Goal: Task Accomplishment & Management: Manage account settings

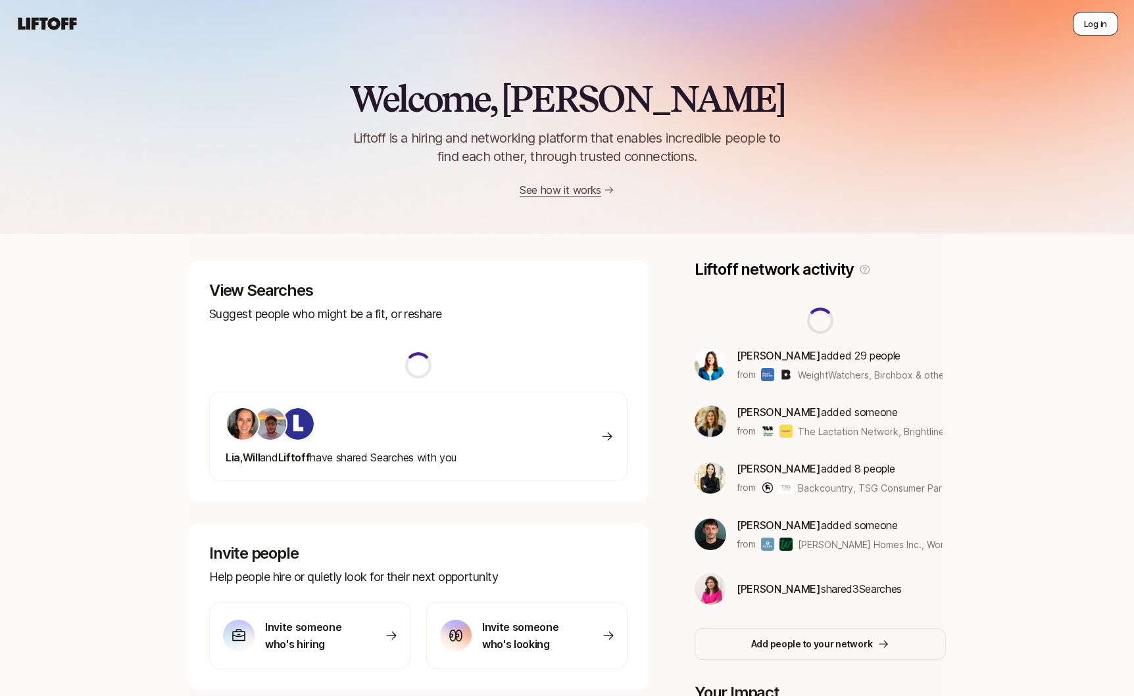
click at [1094, 22] on button "Log in" at bounding box center [1095, 24] width 45 height 24
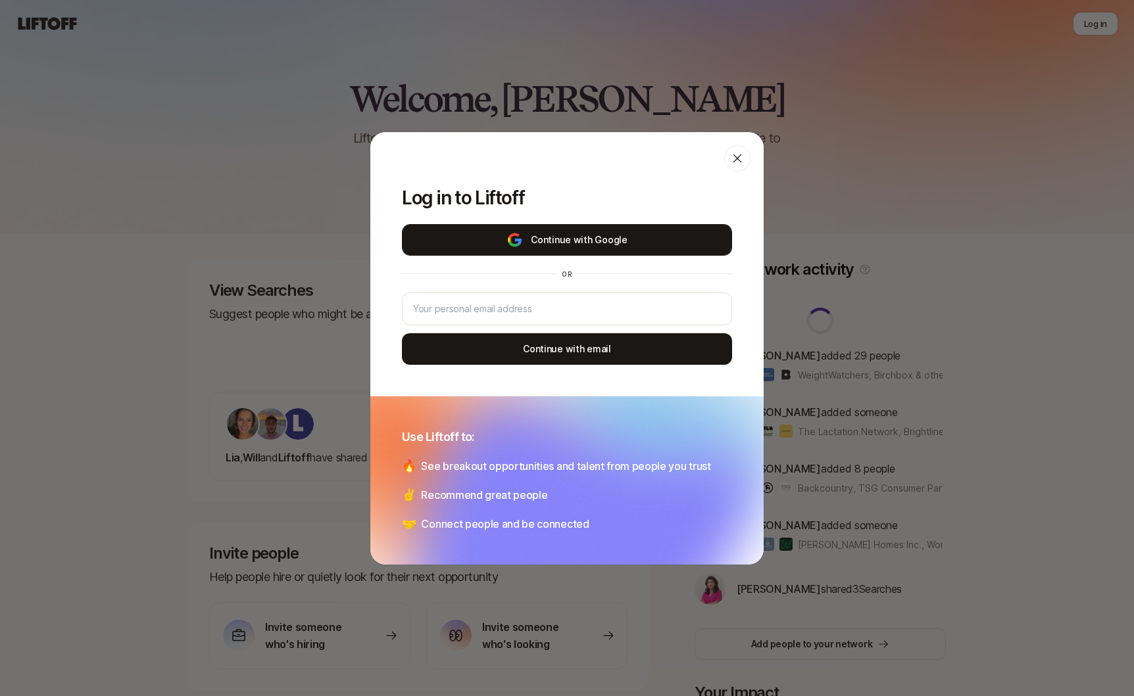
click at [523, 237] on img at bounding box center [514, 240] width 16 height 16
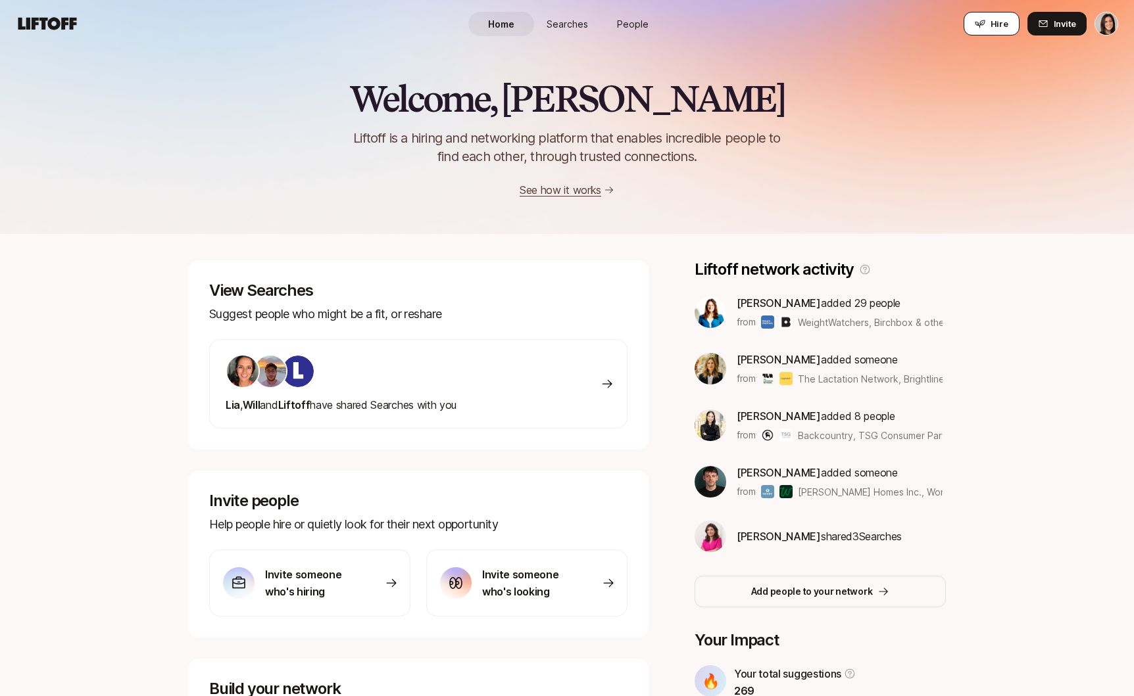
click at [992, 19] on span "Hire" at bounding box center [999, 23] width 18 height 13
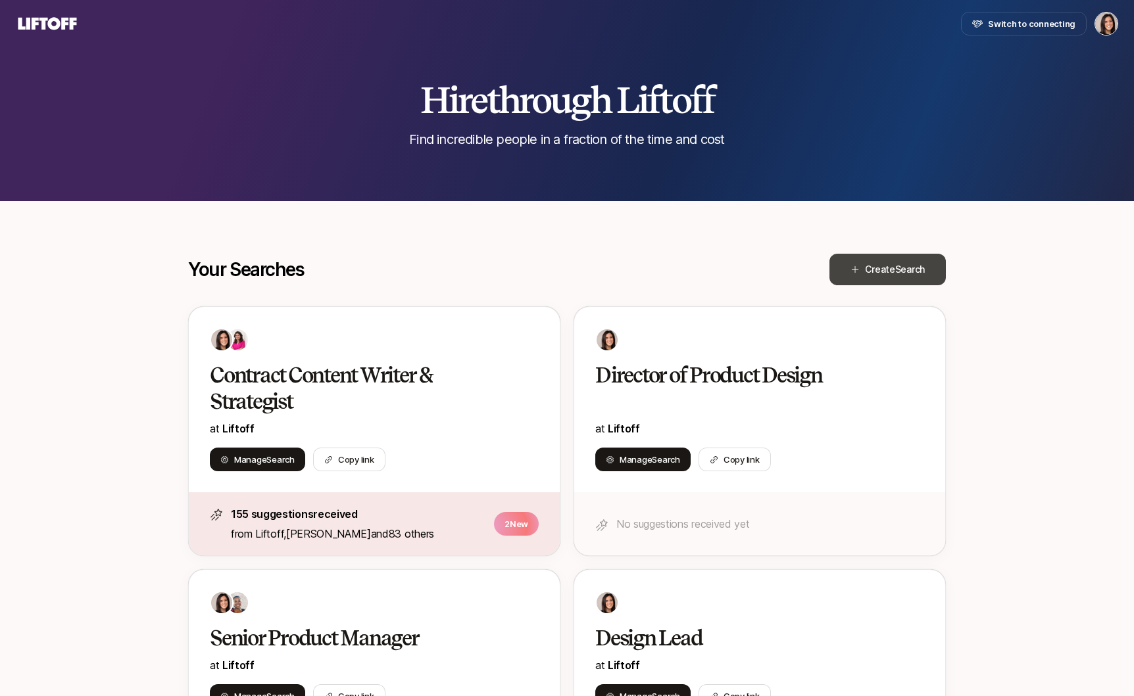
click at [867, 279] on button "Create Search" at bounding box center [887, 270] width 116 height 32
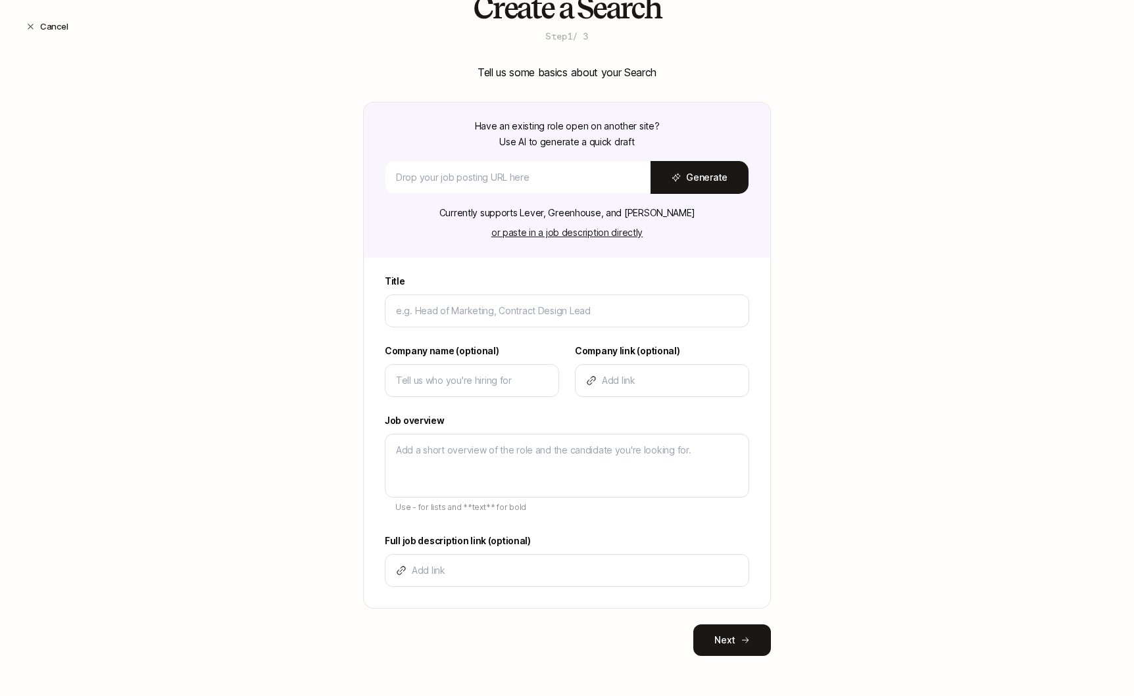
scroll to position [48, 0]
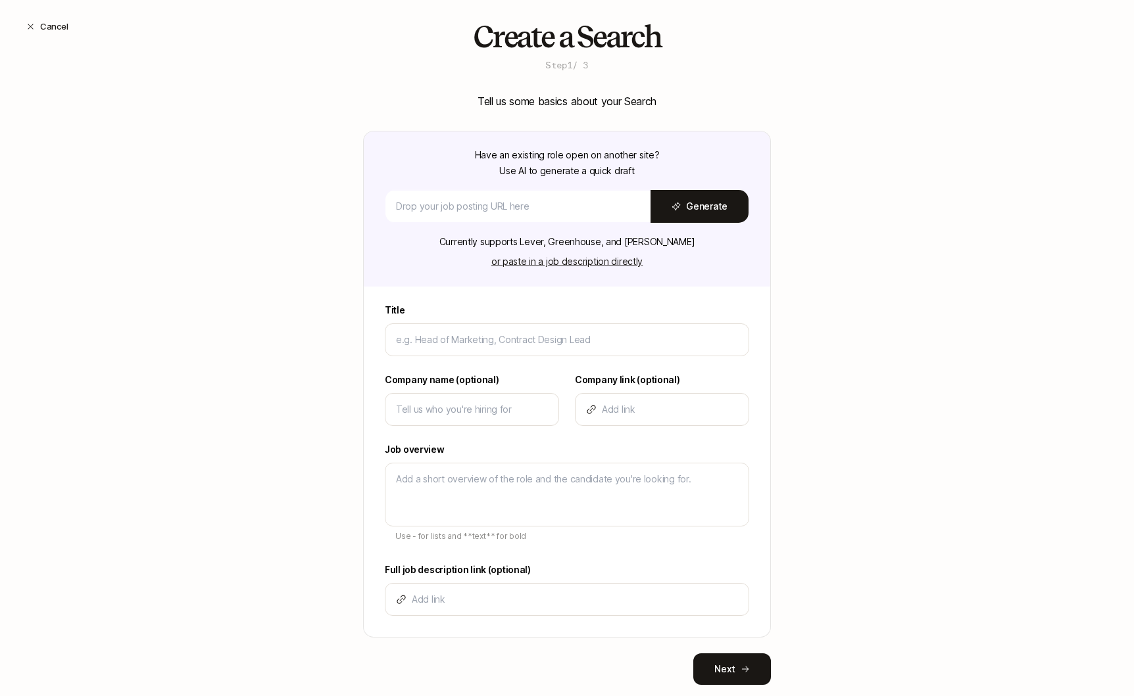
type textarea "x"
type input "S"
type textarea "x"
type input "Se"
type textarea "x"
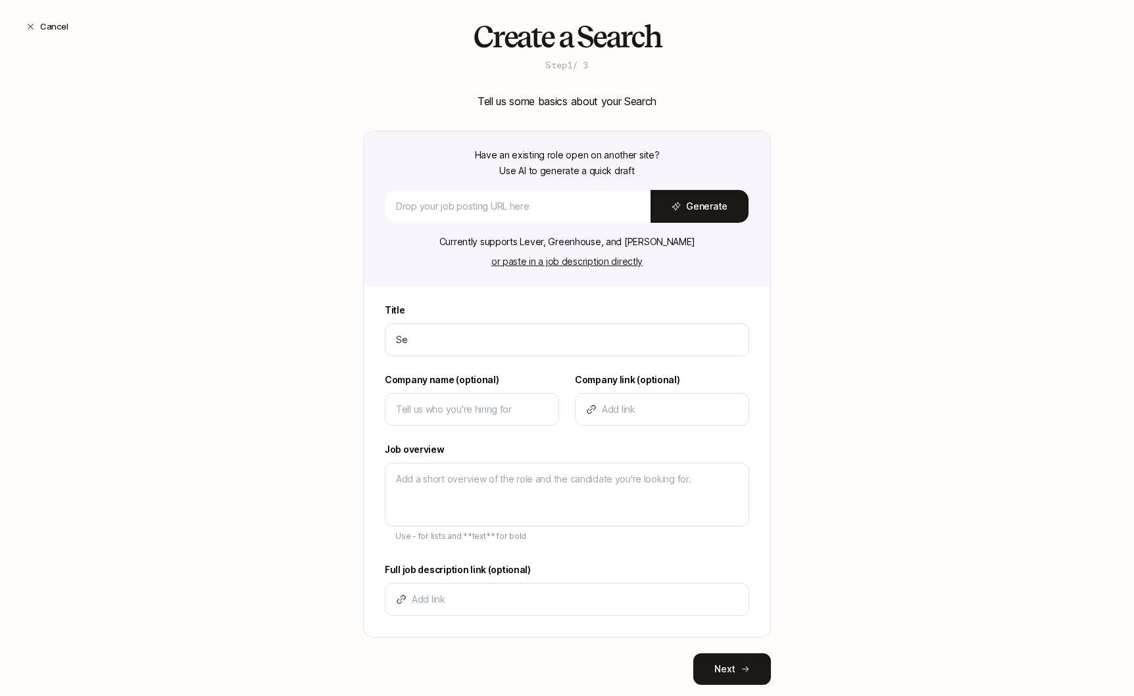
type input "Sen"
type textarea "x"
type input "Seni"
type textarea "x"
type input "Senio"
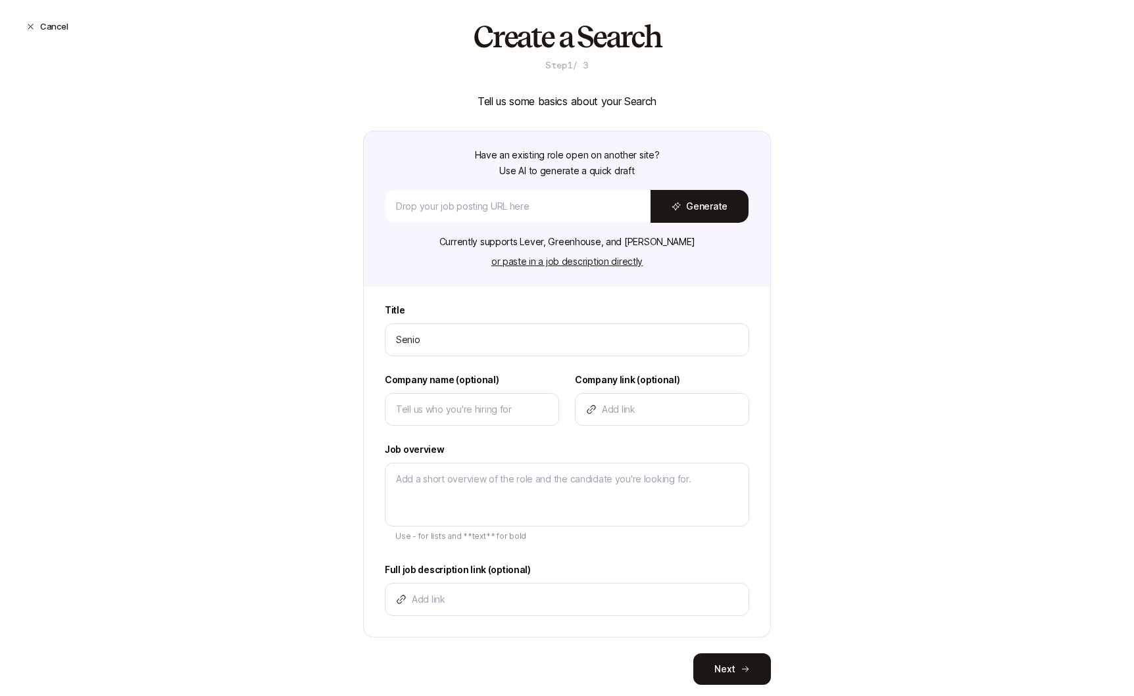
type textarea "x"
type input "Senior"
type textarea "x"
type input "Senior"
type textarea "x"
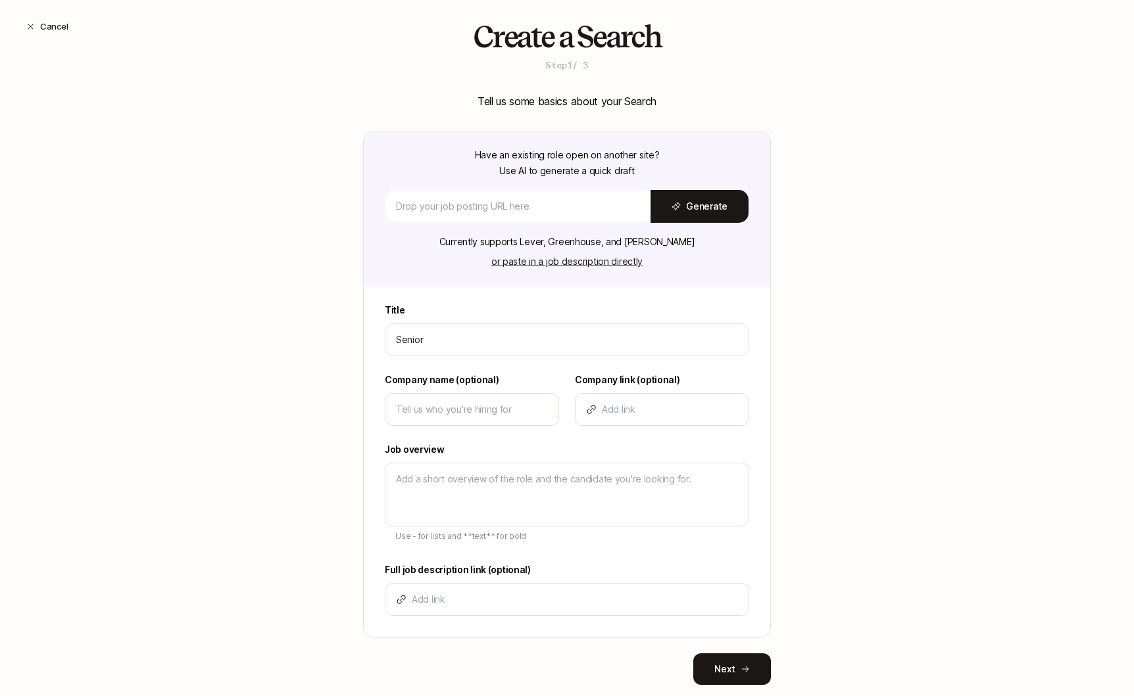
type input "Senior P"
type textarea "x"
type input "Senior Pr"
type textarea "x"
type input "Senior Pro"
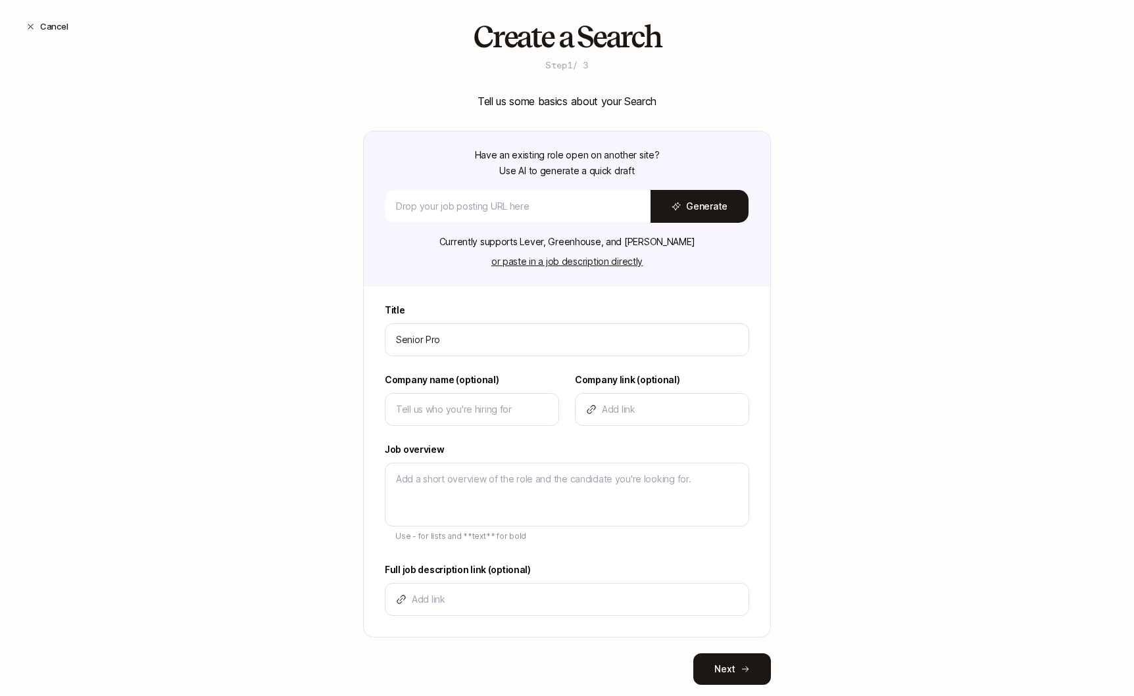
type textarea "x"
type input "Senior Prod"
type textarea "x"
type input "Senior Produc"
type textarea "x"
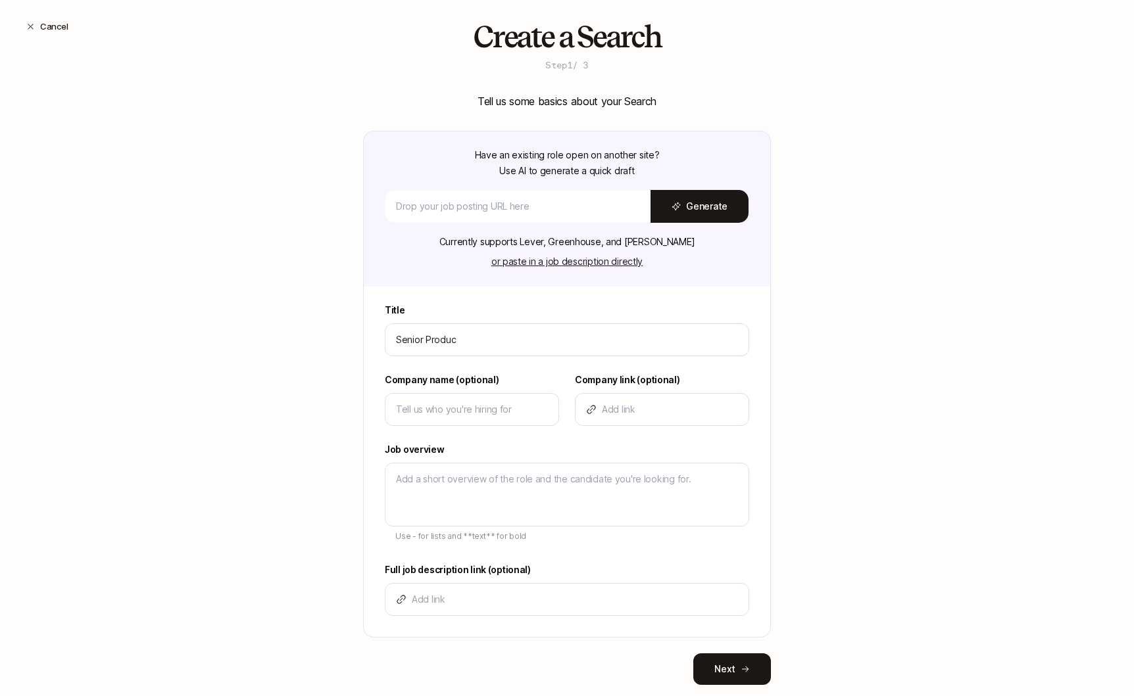
type input "Senior Product"
type textarea "x"
type input "Senior Product"
type textarea "x"
type input "Senior Product D"
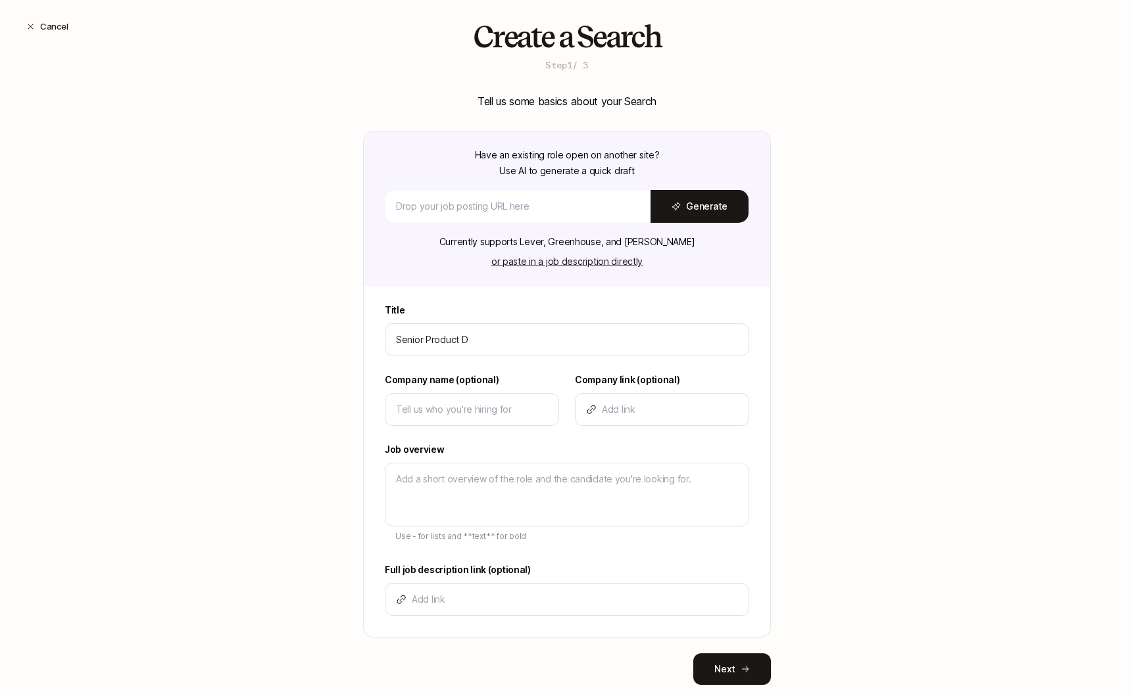
type textarea "x"
type input "Senior Product De"
type textarea "x"
type input "Senior Product Des"
type textarea "x"
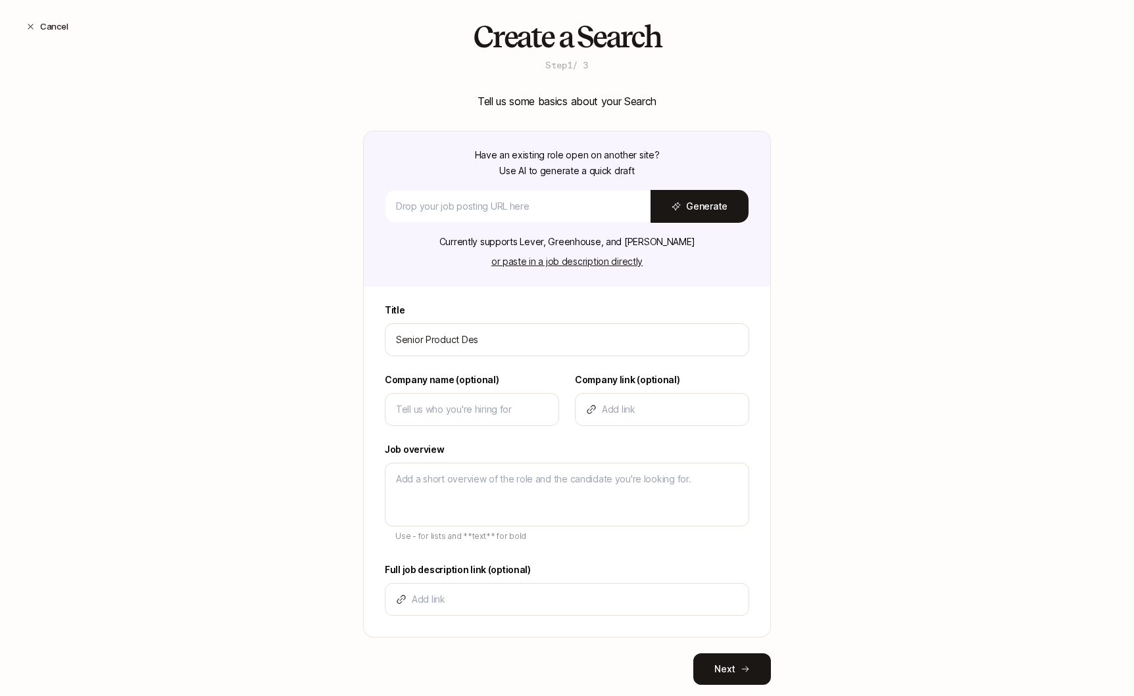
type input "Senior Product Desi"
type textarea "x"
type input "Senior Product Desig"
type textarea "x"
type input "Senior Product Design"
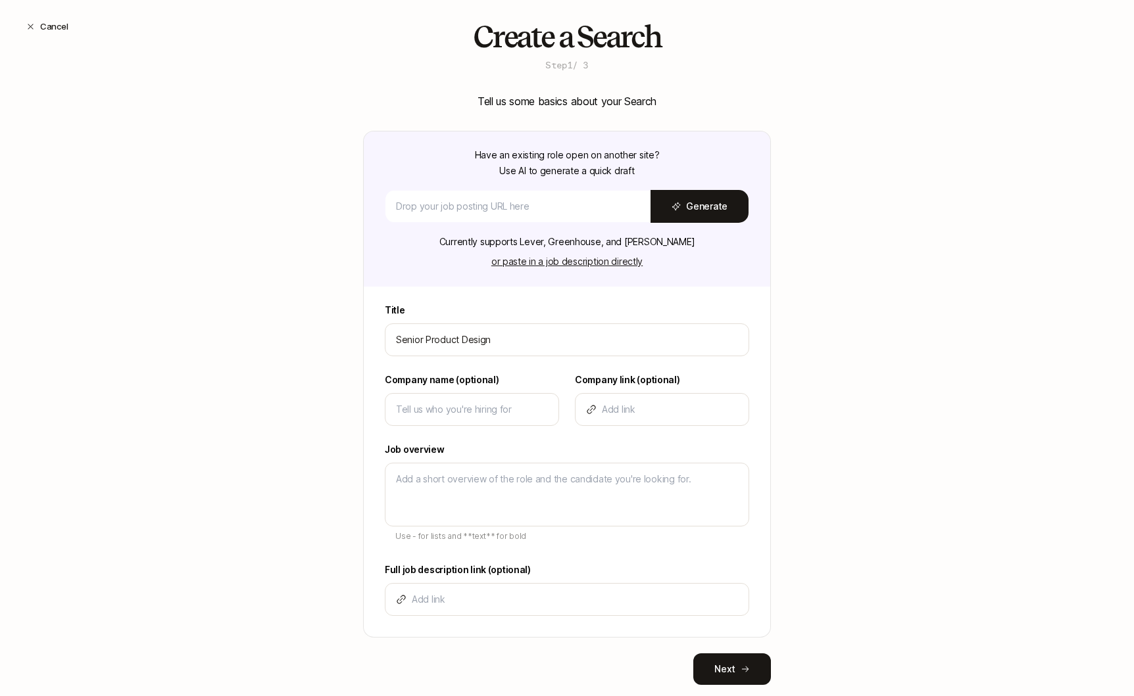
type textarea "x"
type input "Senior Product Designe"
type textarea "x"
type input "Senior Product Designer"
click at [499, 406] on input at bounding box center [472, 410] width 152 height 16
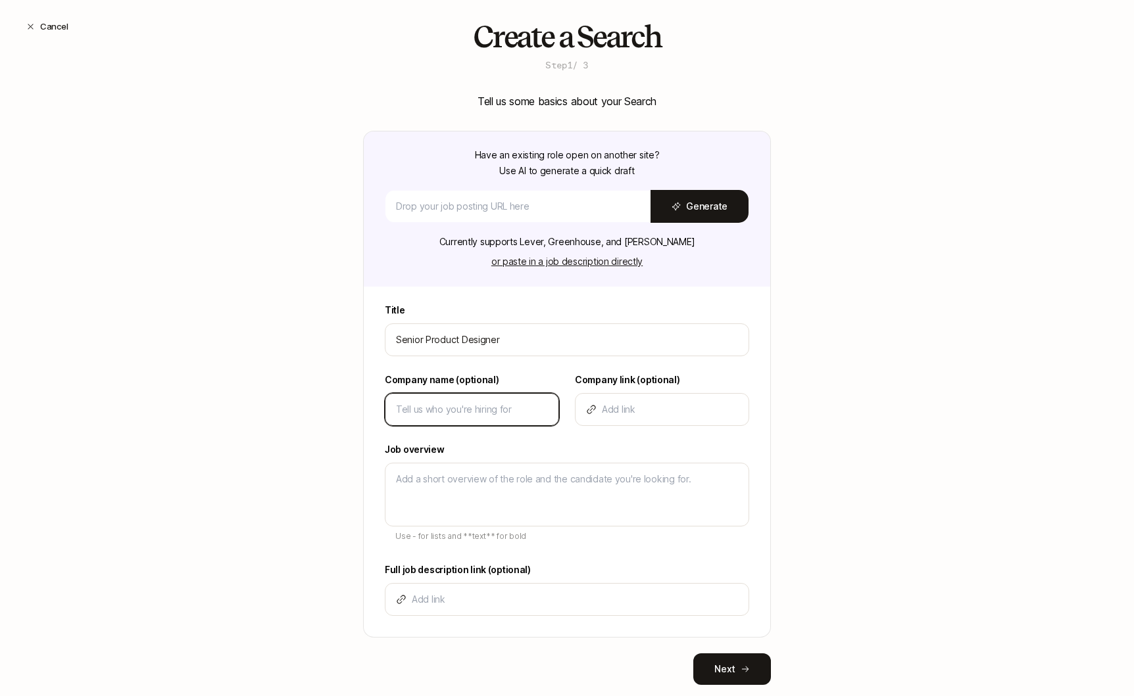
type textarea "x"
type input "L"
type textarea "x"
type input "Li"
type textarea "x"
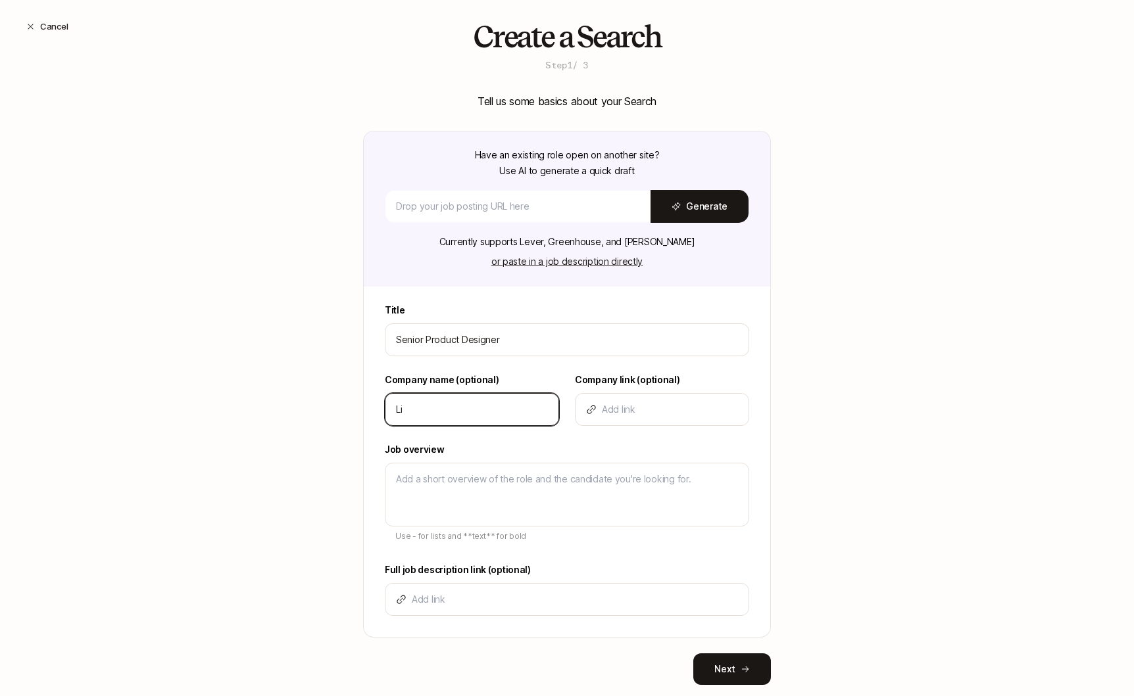
type input "Lif"
type textarea "x"
type input "Lift"
type textarea "x"
type input "Lifto"
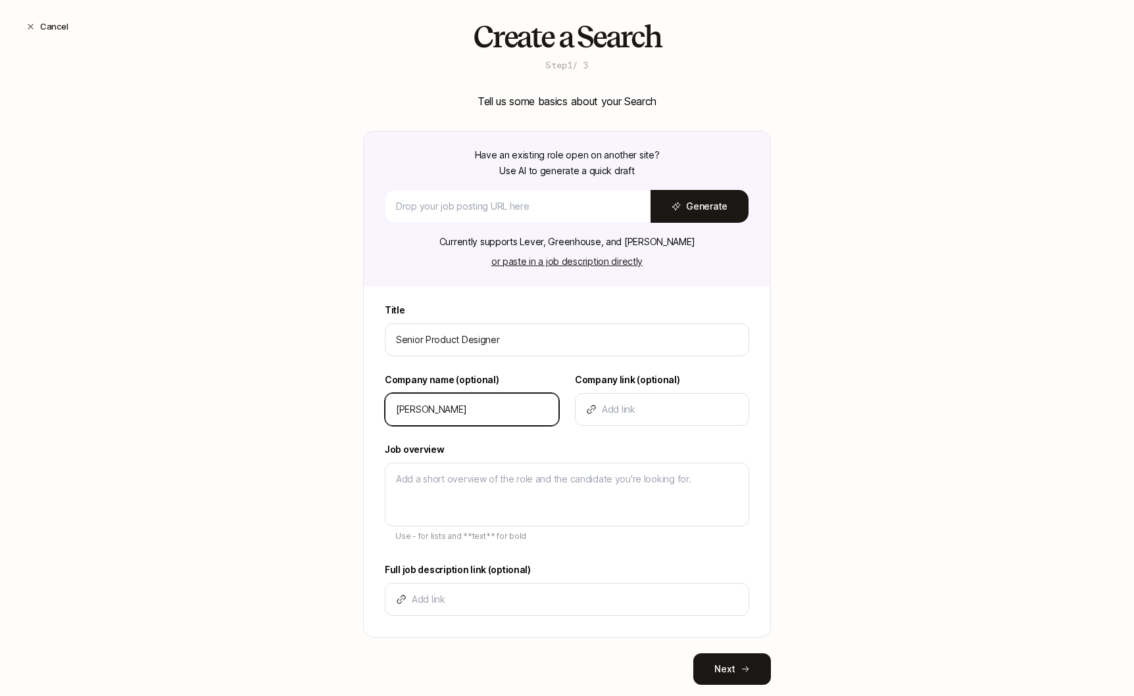
type textarea "x"
type input "Liftof"
type textarea "x"
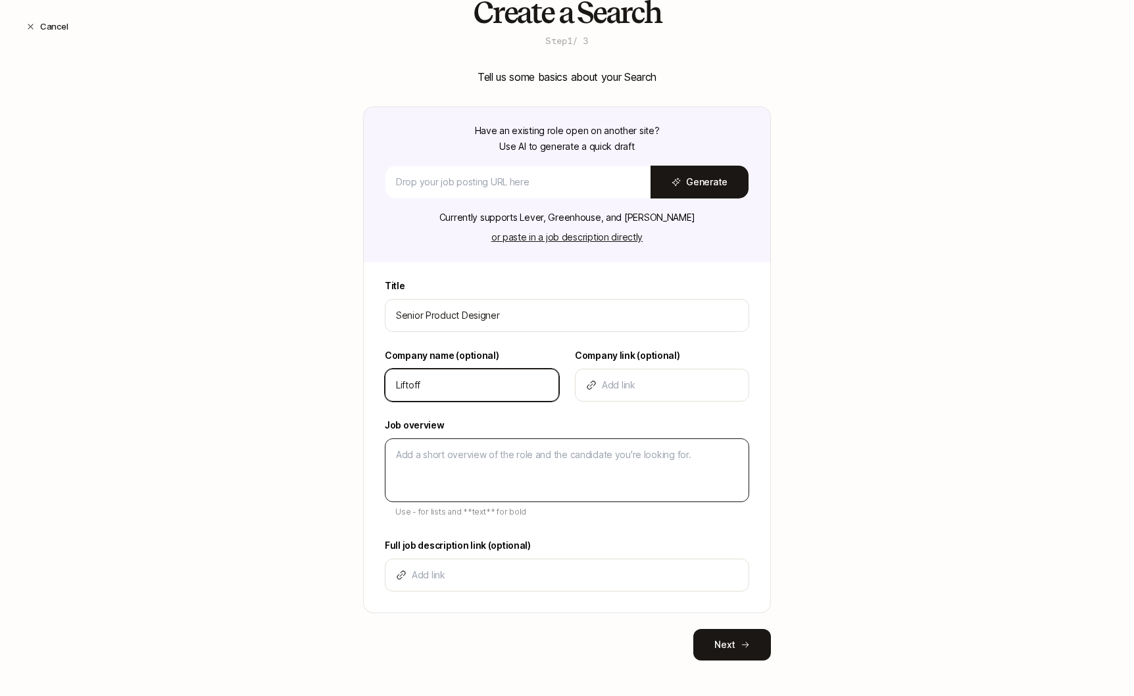
type input "Liftoff"
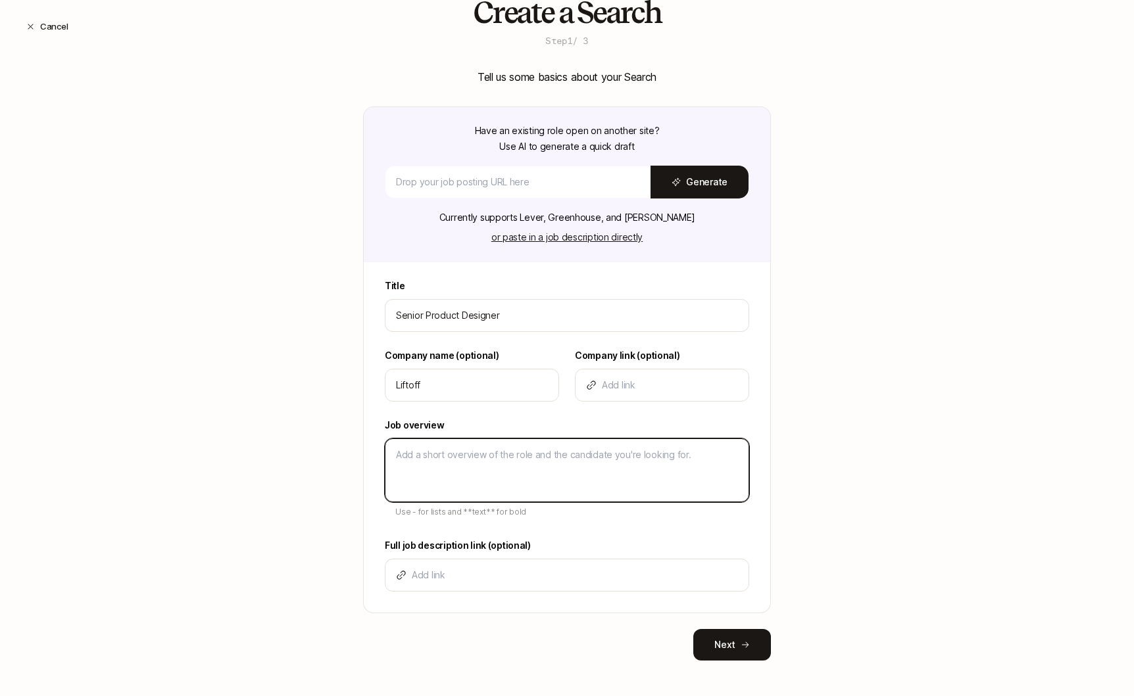
click at [435, 454] on textarea at bounding box center [567, 471] width 364 height 64
type textarea "x"
type textarea "D"
type textarea "x"
type textarea "De"
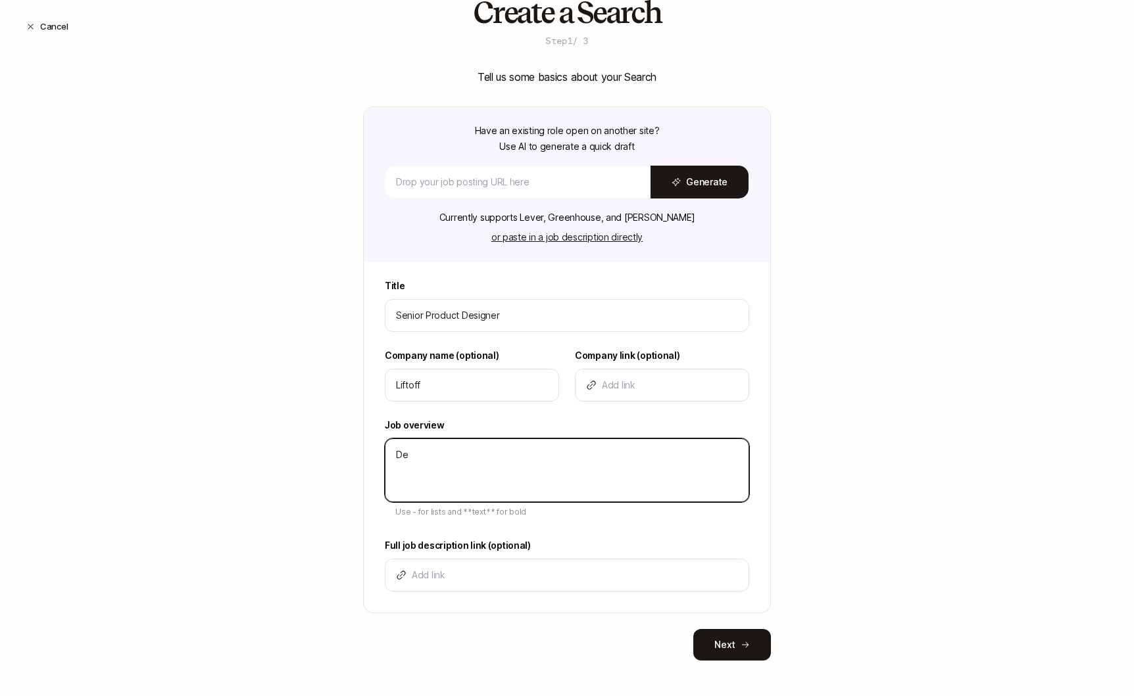
type textarea "x"
type textarea "Des"
type textarea "x"
type textarea "Desc"
type textarea "x"
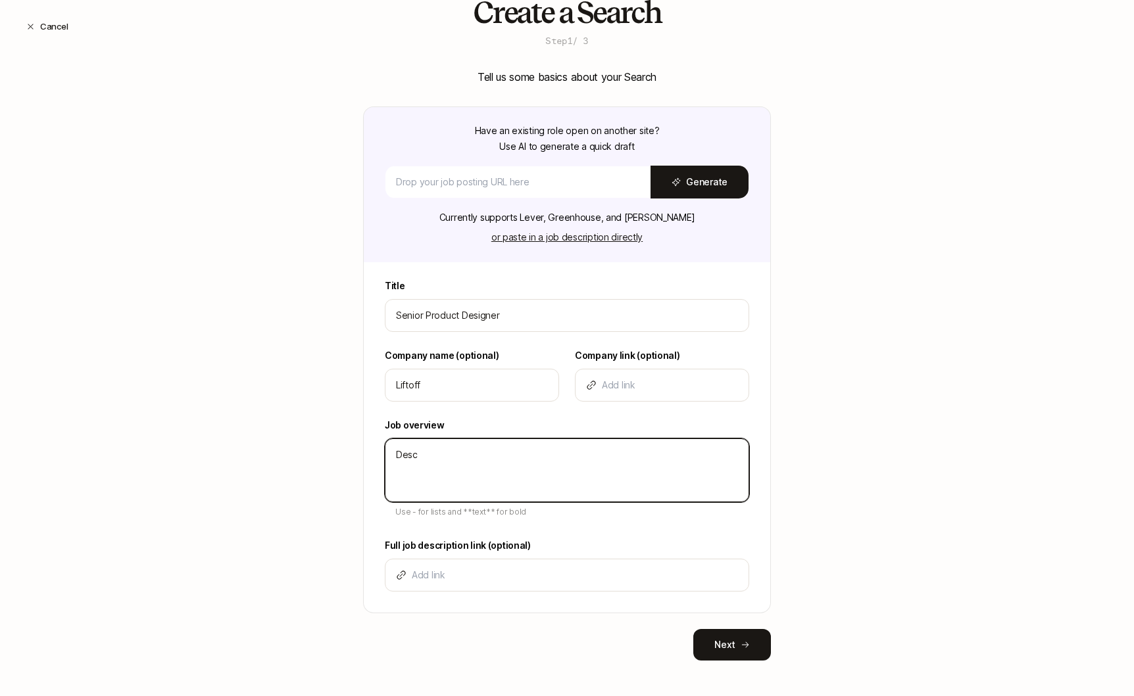
type textarea "Descr"
type textarea "x"
type textarea "Descri"
type textarea "x"
type textarea "Descrip"
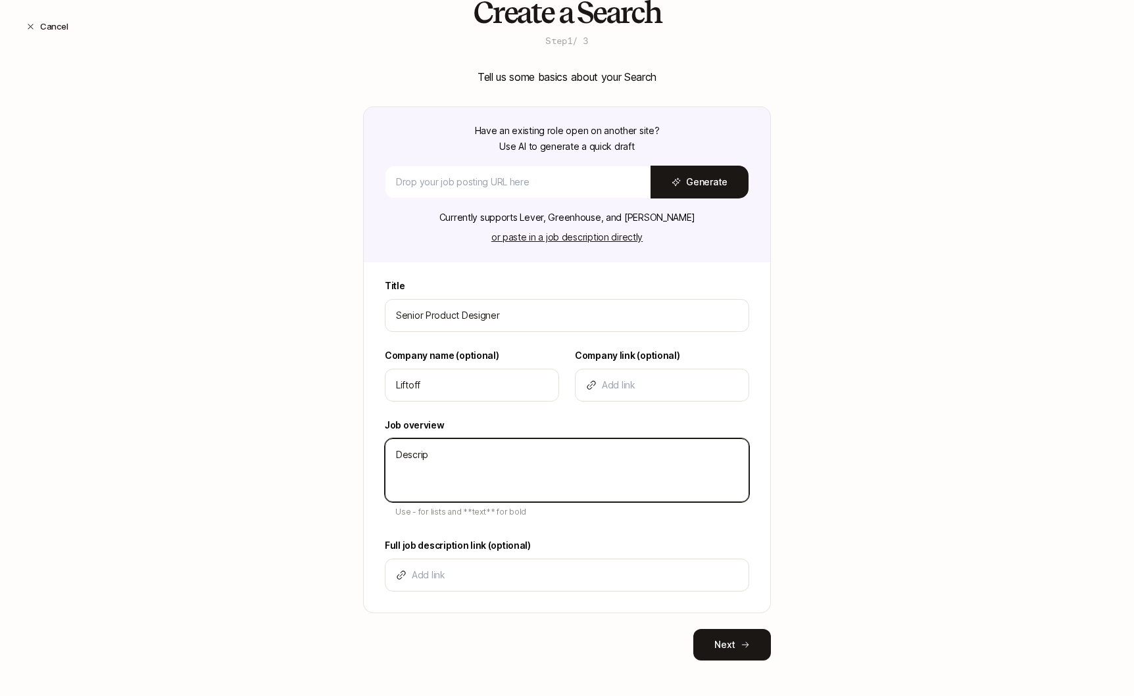
type textarea "x"
type textarea "Descript"
type textarea "x"
type textarea "Descripti"
type textarea "x"
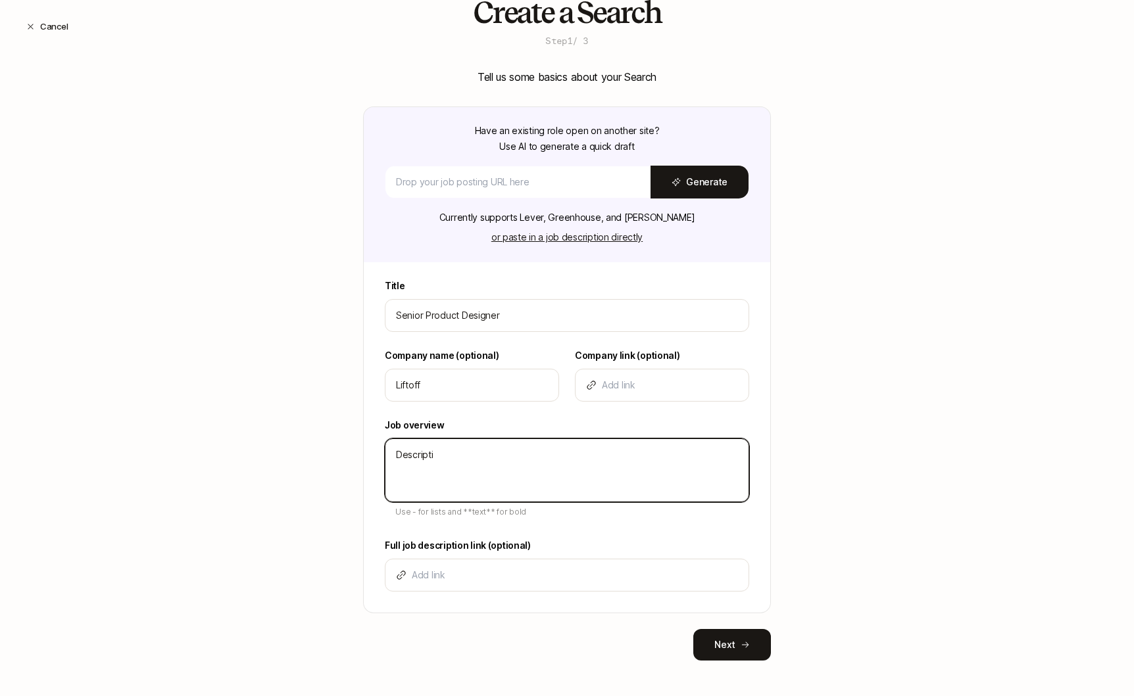
type textarea "Descriptio"
type textarea "x"
type textarea "Description"
type textarea "x"
type textarea "Description"
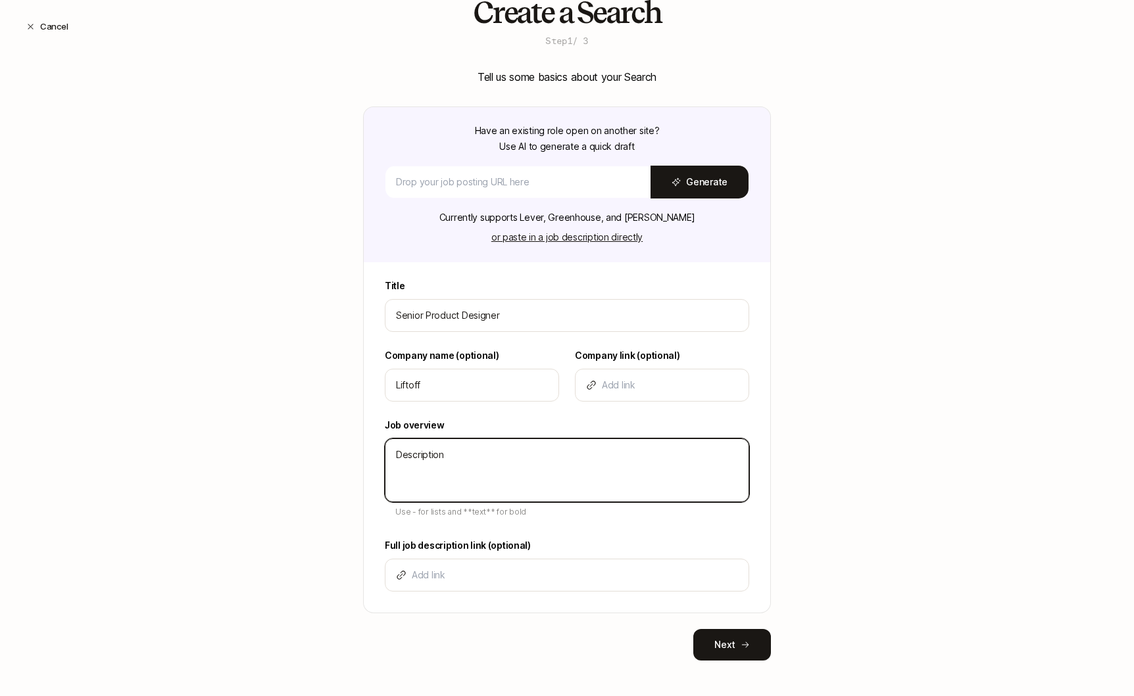
type textarea "x"
type textarea "Description -"
type textarea "x"
type textarea "Description -"
type textarea "x"
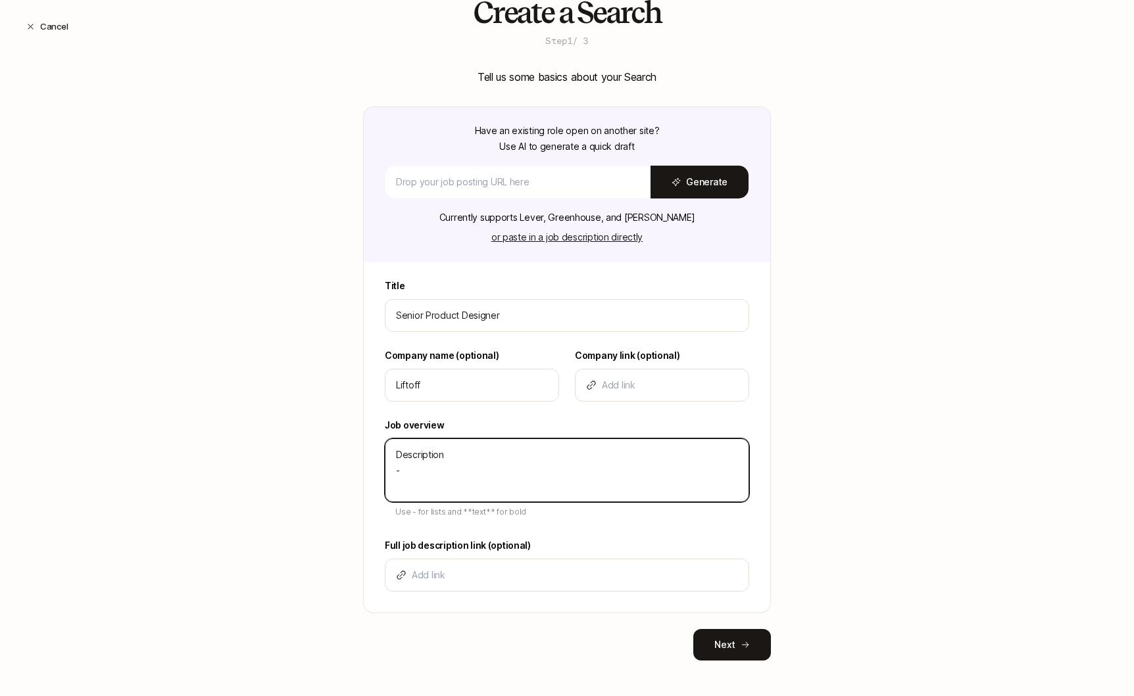
type textarea "Description - B"
type textarea "x"
type textarea "Description - Bu"
type textarea "x"
type textarea "Description - Bul"
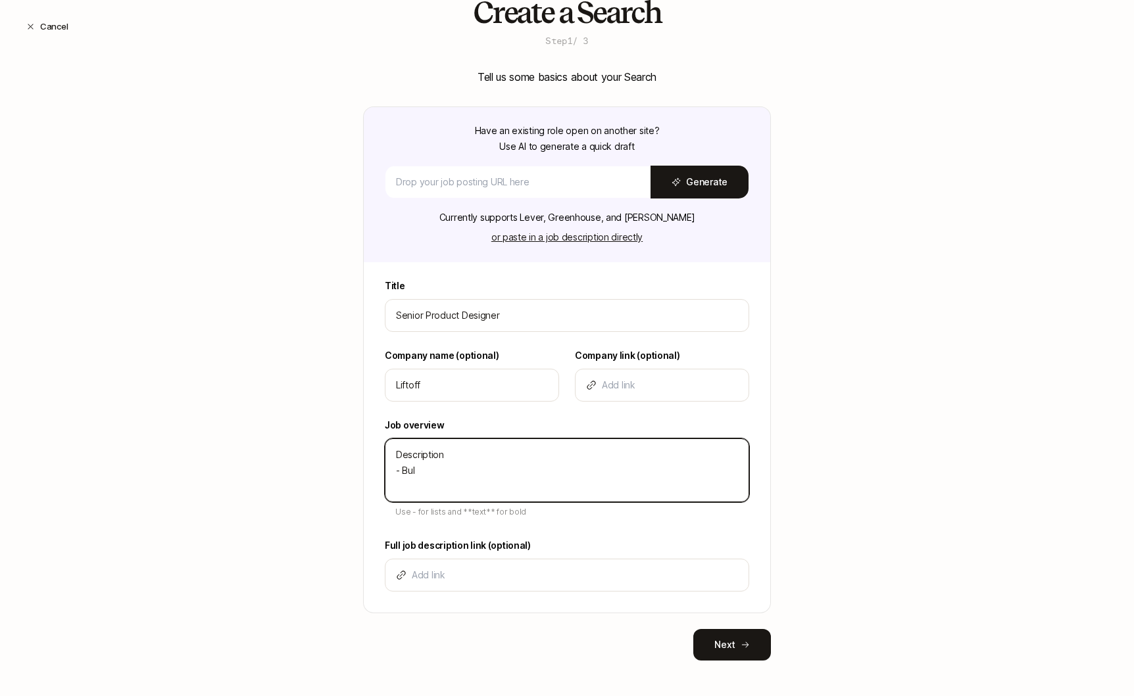
type textarea "x"
type textarea "Description - Bull"
type textarea "x"
type textarea "Description - Bulle"
type textarea "x"
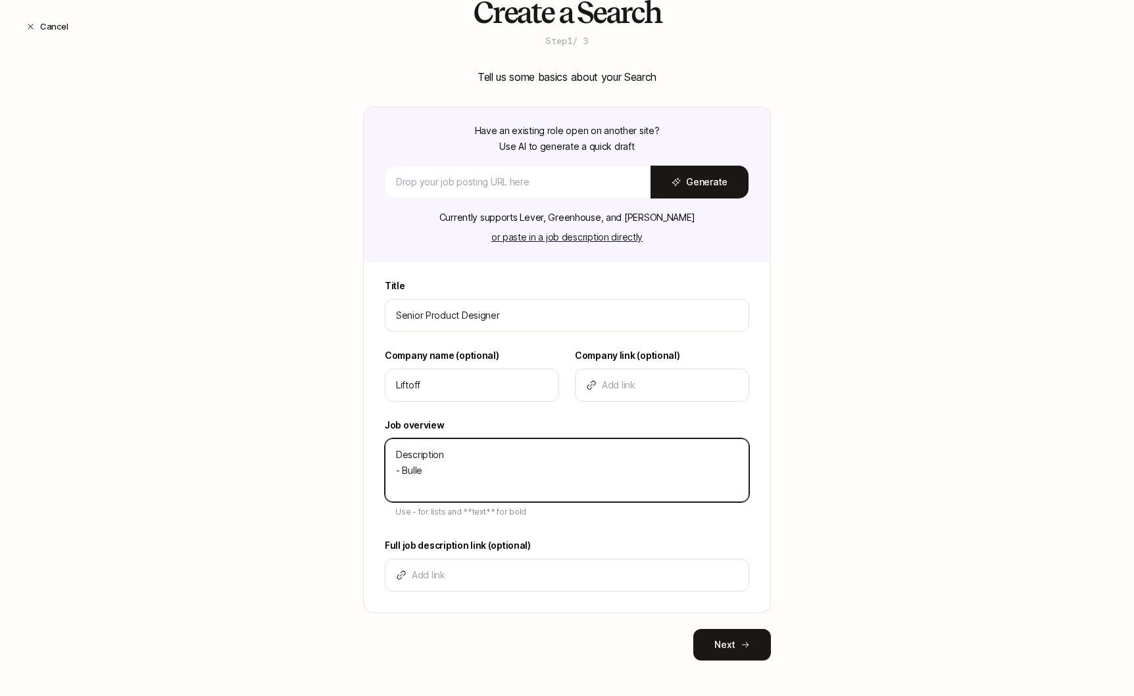
type textarea "Description - Bullet"
type textarea "x"
type textarea "Description - Bullet"
type textarea "x"
type textarea "Description - Bullet -"
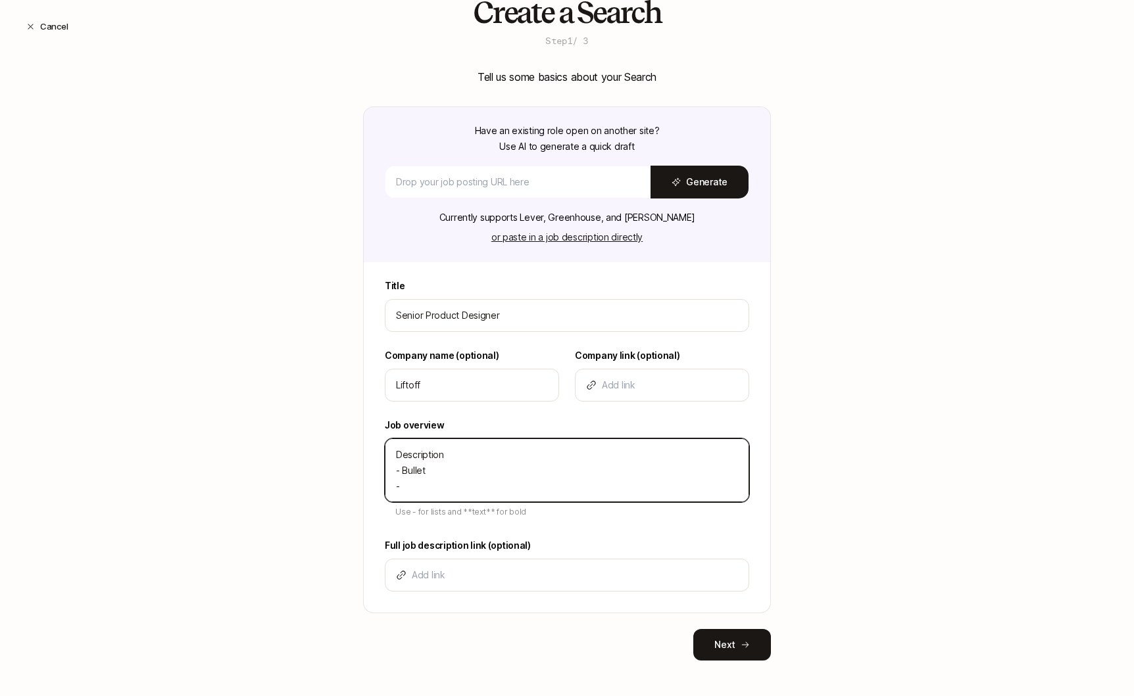
type textarea "x"
type textarea "Description - Bullet -"
type textarea "x"
type textarea "Description - Bullet - B"
type textarea "x"
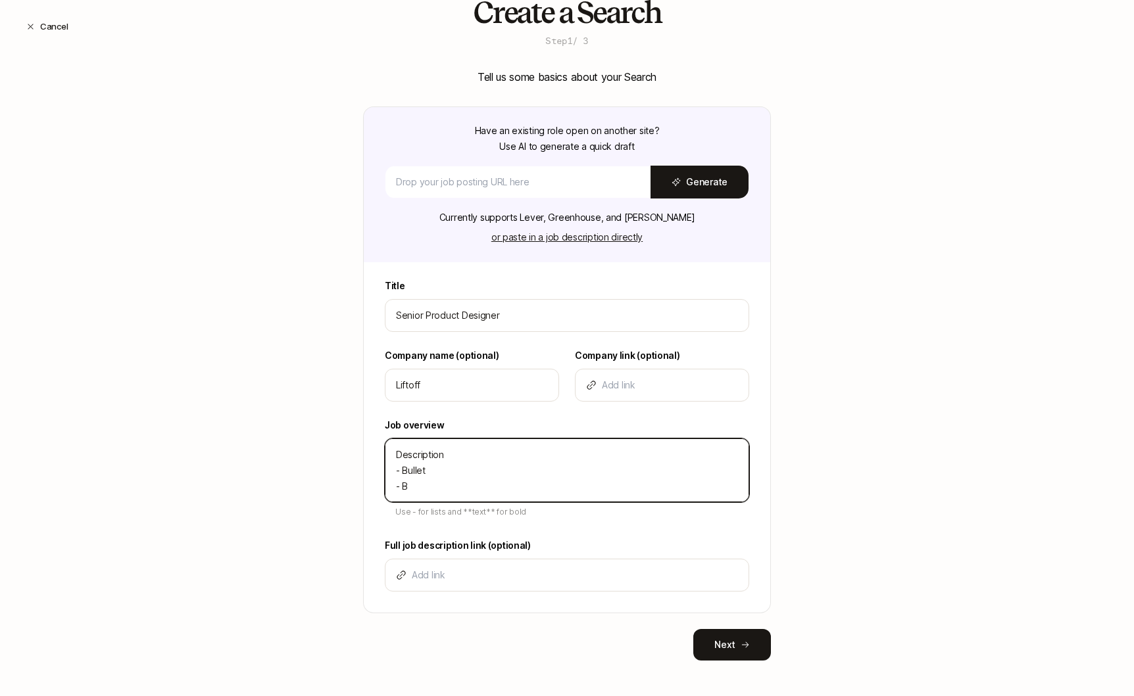
type textarea "Description - Bullet - Bu"
type textarea "x"
type textarea "Description - Bullet - Bul"
type textarea "x"
type textarea "Description - Bullet - Bull"
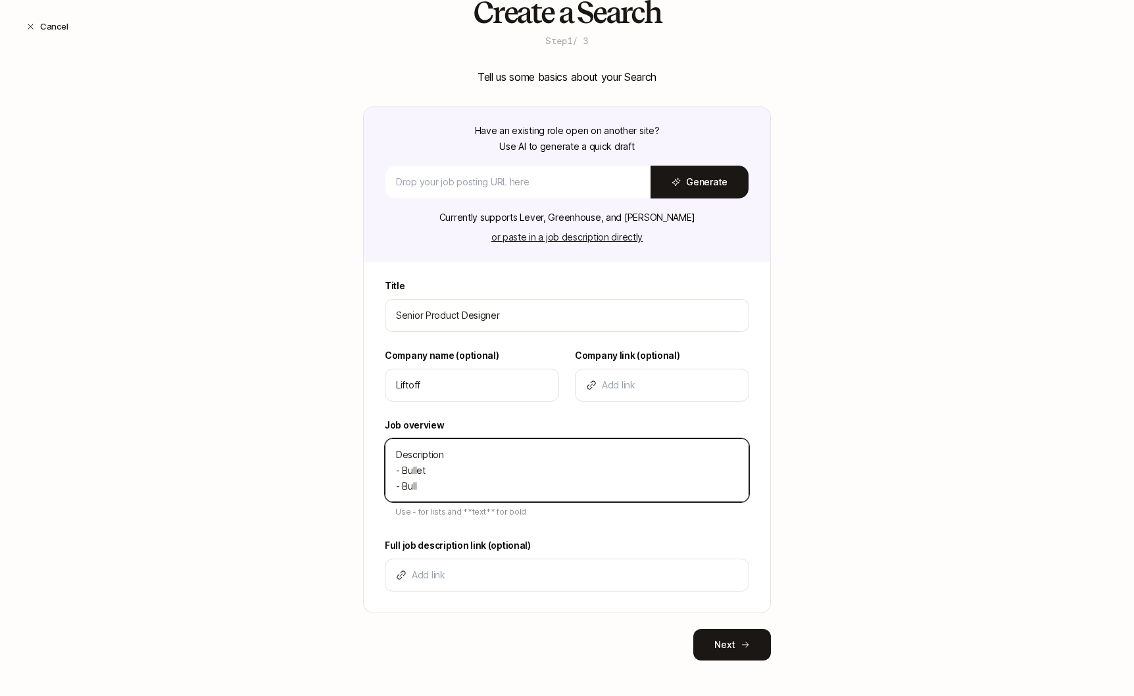
type textarea "x"
type textarea "Description - Bullet - Bulle"
type textarea "x"
type textarea "Description - Bullet - Bullet"
type textarea "x"
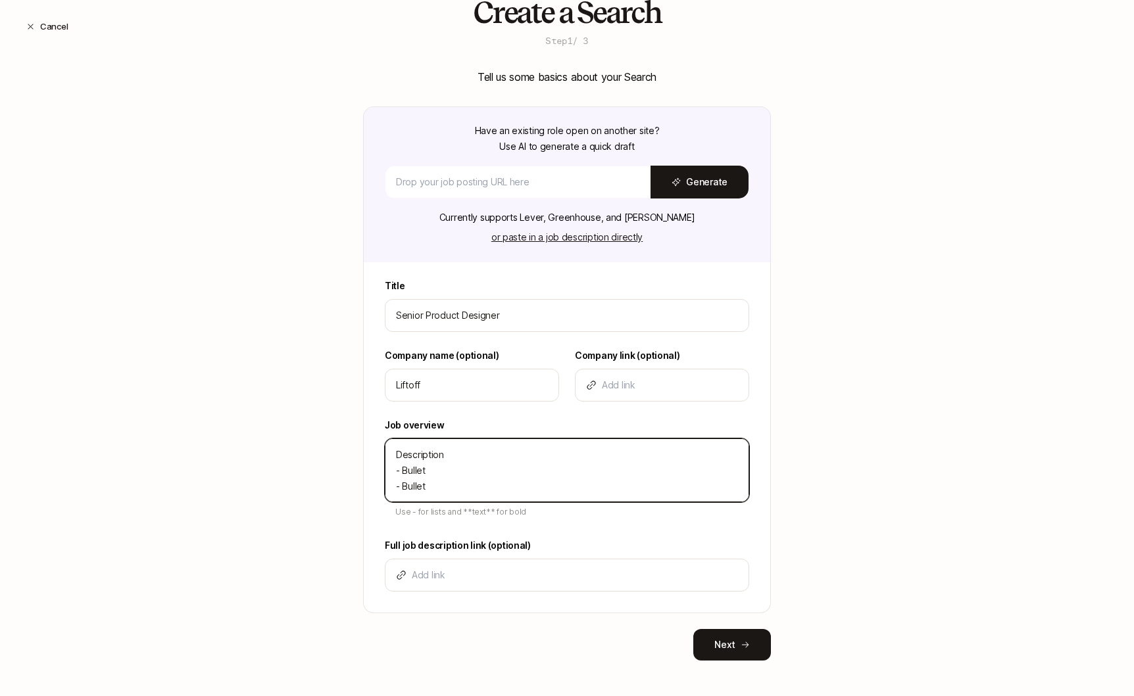
type textarea "Description - Bullet - Bullet"
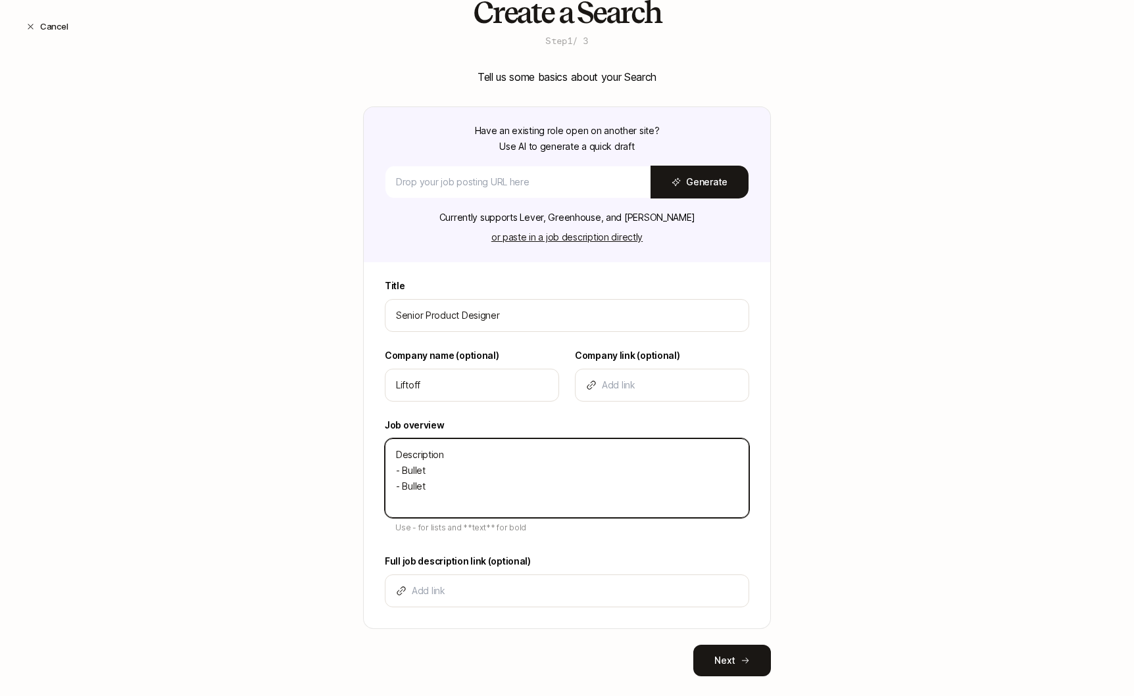
type textarea "x"
type textarea "Description - Bullet - Bullet -"
type textarea "x"
type textarea "Description - Bullet - Bullet -"
type textarea "x"
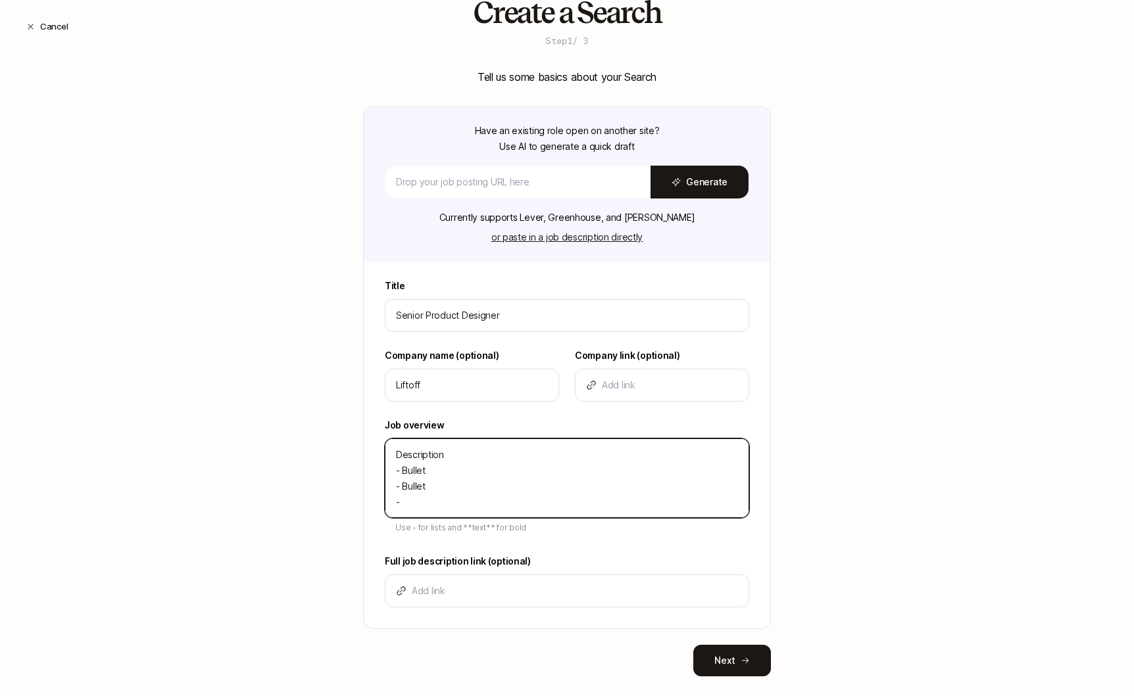
type textarea "Description - Bullet - Bullet - B"
type textarea "x"
type textarea "Description - Bullet - Bullet - Bu"
type textarea "x"
type textarea "Description - Bullet - Bullet - Bul"
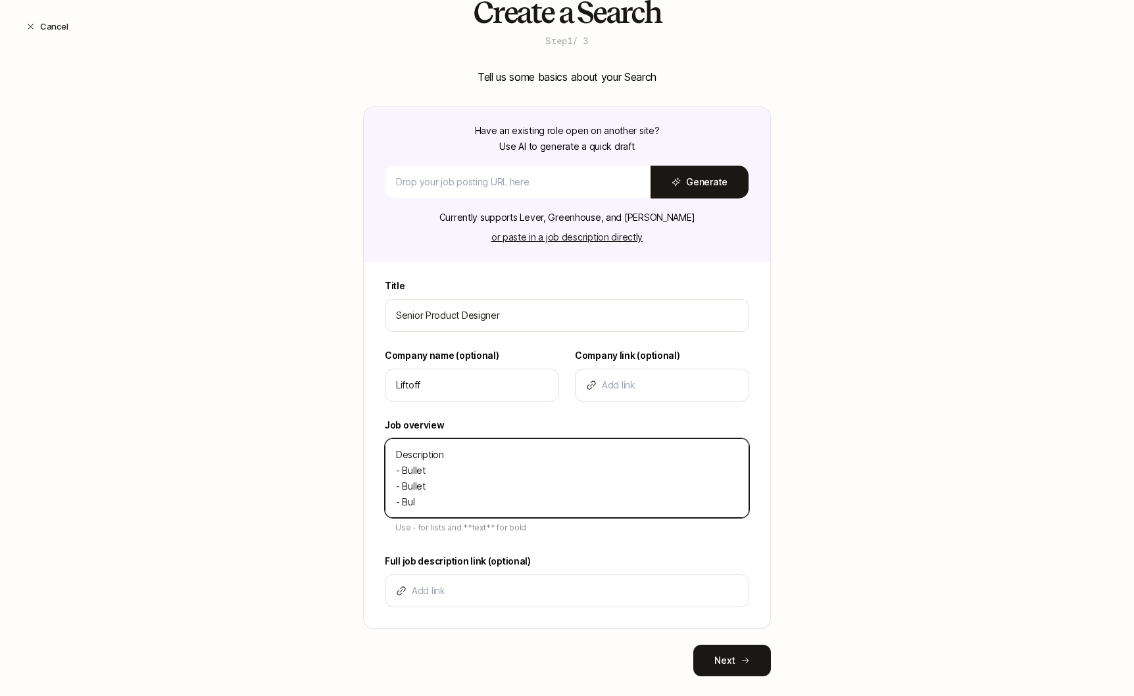
type textarea "x"
type textarea "Description - Bullet - Bullet - Bull"
type textarea "x"
type textarea "Description - Bullet - Bullet - Bulle"
type textarea "x"
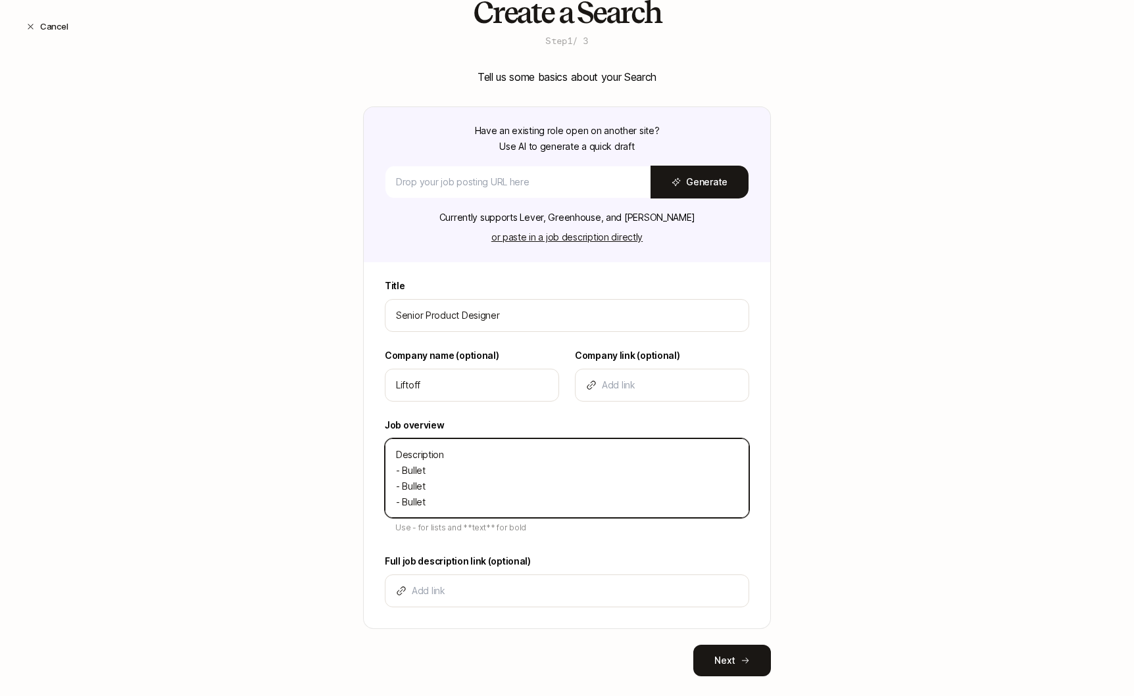
type textarea "Description - Bullet - Bullet - Bullet"
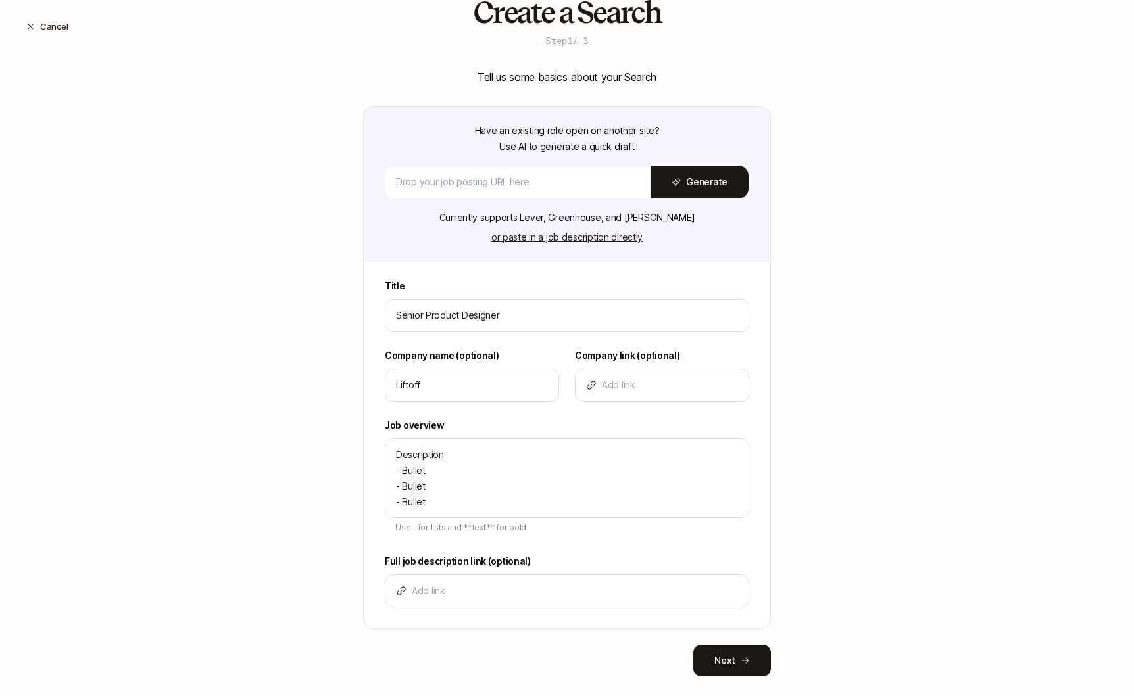
click at [291, 472] on div "Create a Search Step 1 / 3 Tell us some basics about your Search Have an existi…" at bounding box center [567, 357] width 1134 height 723
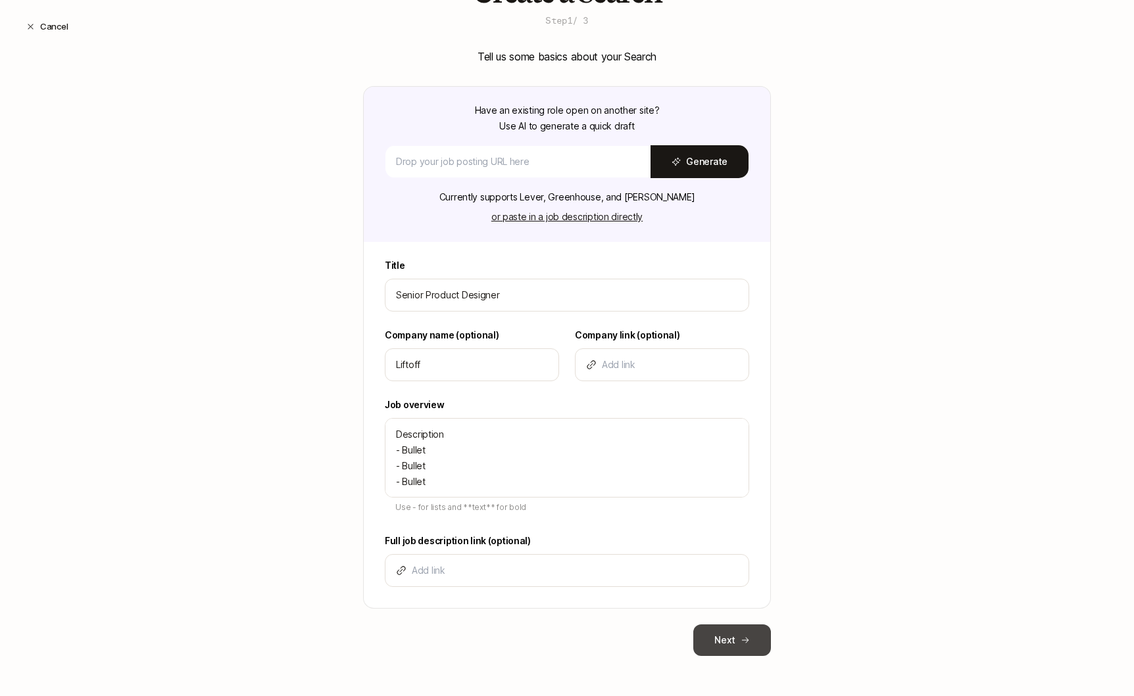
click at [750, 644] on button "Next" at bounding box center [732, 641] width 78 height 32
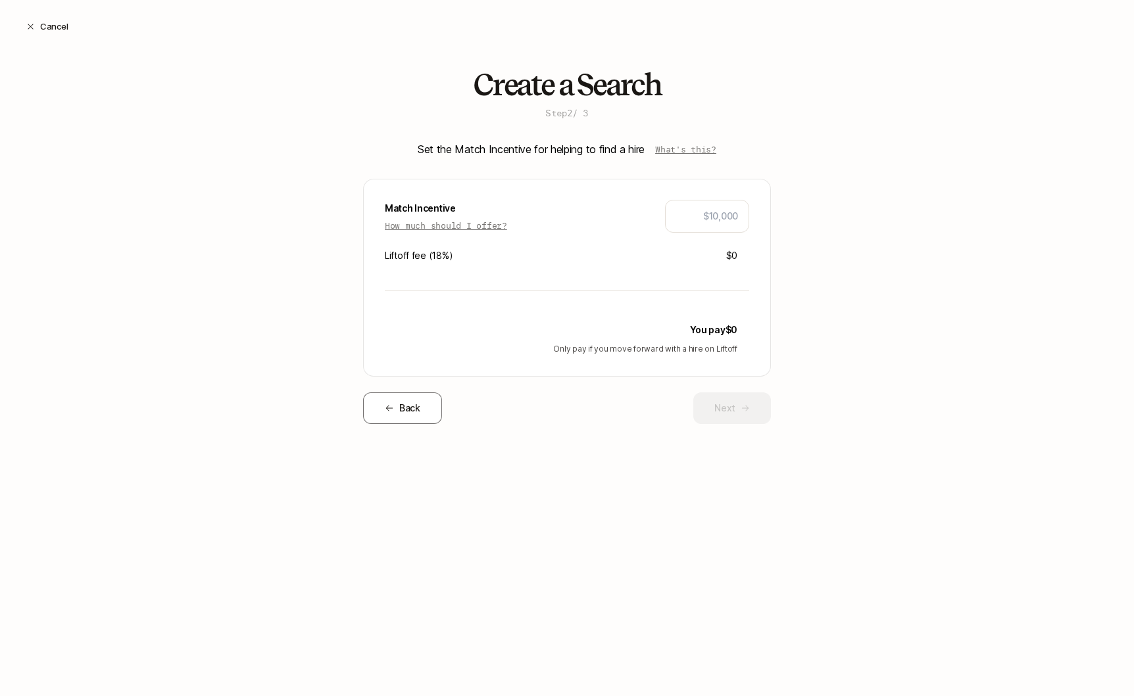
scroll to position [0, 0]
click at [500, 227] on p "How much should I offer?" at bounding box center [446, 225] width 122 height 13
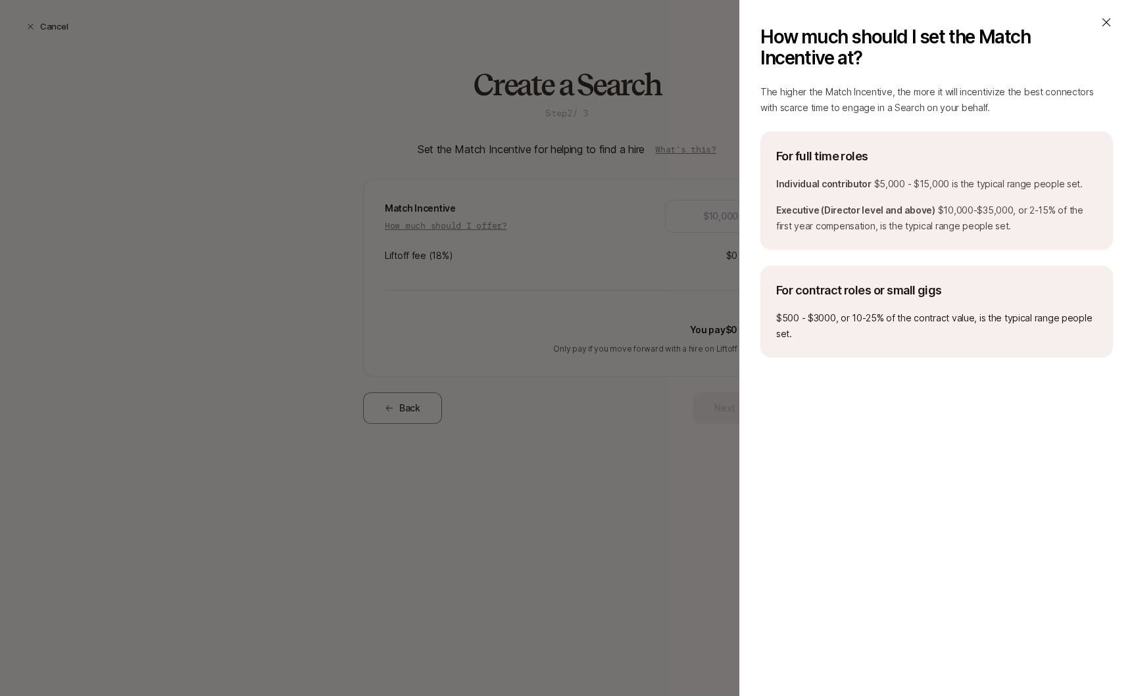
click at [1107, 23] on icon at bounding box center [1106, 22] width 13 height 13
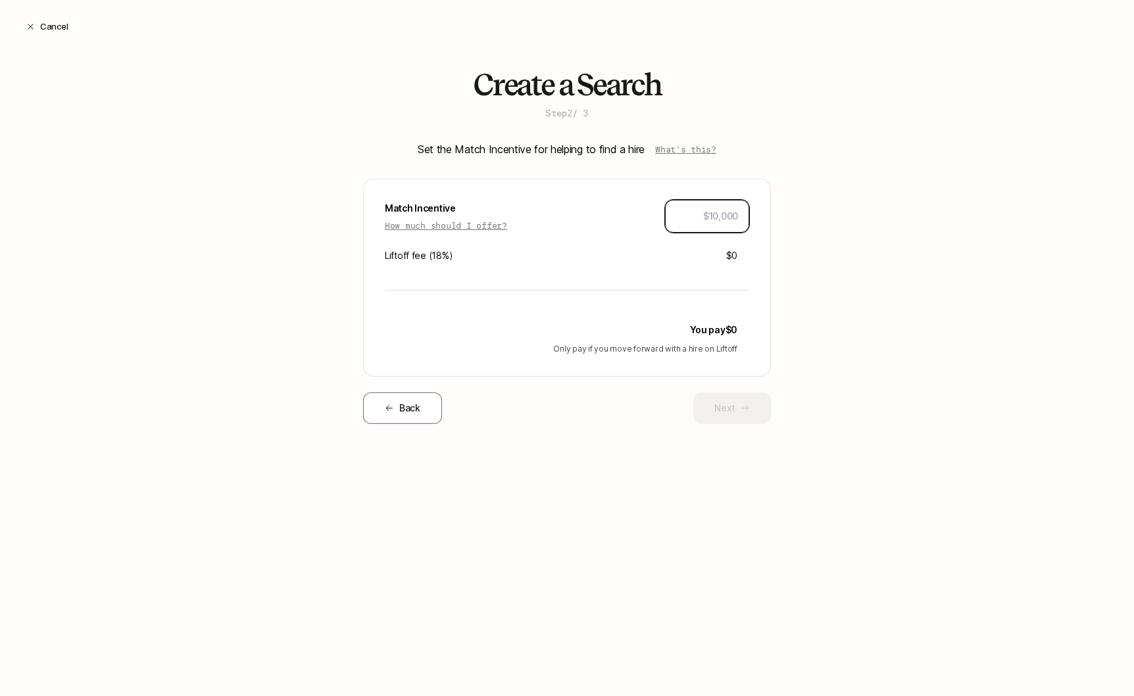
click at [735, 216] on input "text" at bounding box center [707, 216] width 62 height 16
type input "$10,000"
click at [710, 414] on button "Next" at bounding box center [732, 409] width 78 height 32
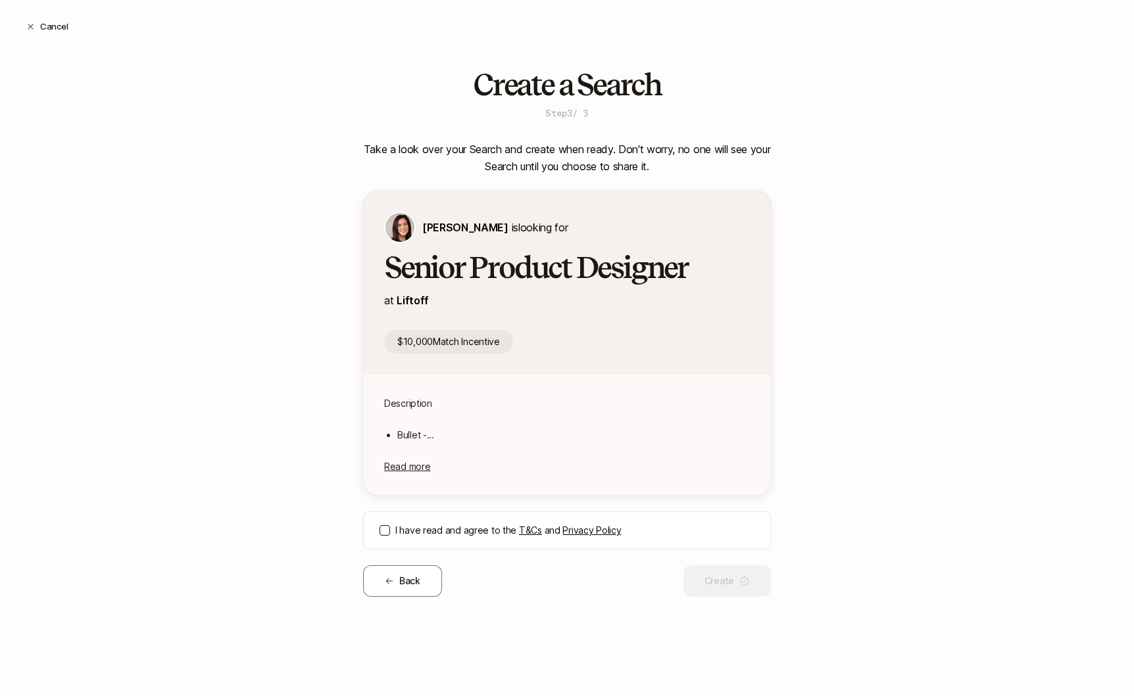
click at [387, 530] on button "I have read and agree to the T&Cs and Privacy Policy" at bounding box center [384, 530] width 11 height 11
click at [729, 568] on button "Create" at bounding box center [726, 582] width 87 height 32
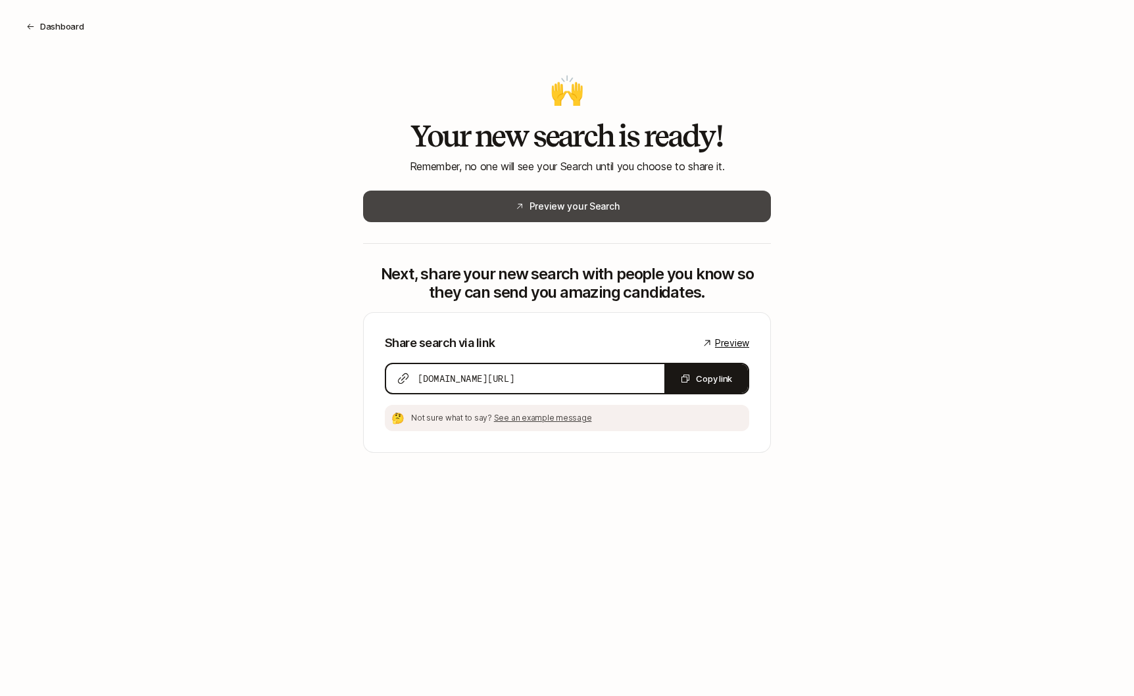
click at [644, 212] on button "Preview your Search" at bounding box center [567, 207] width 408 height 32
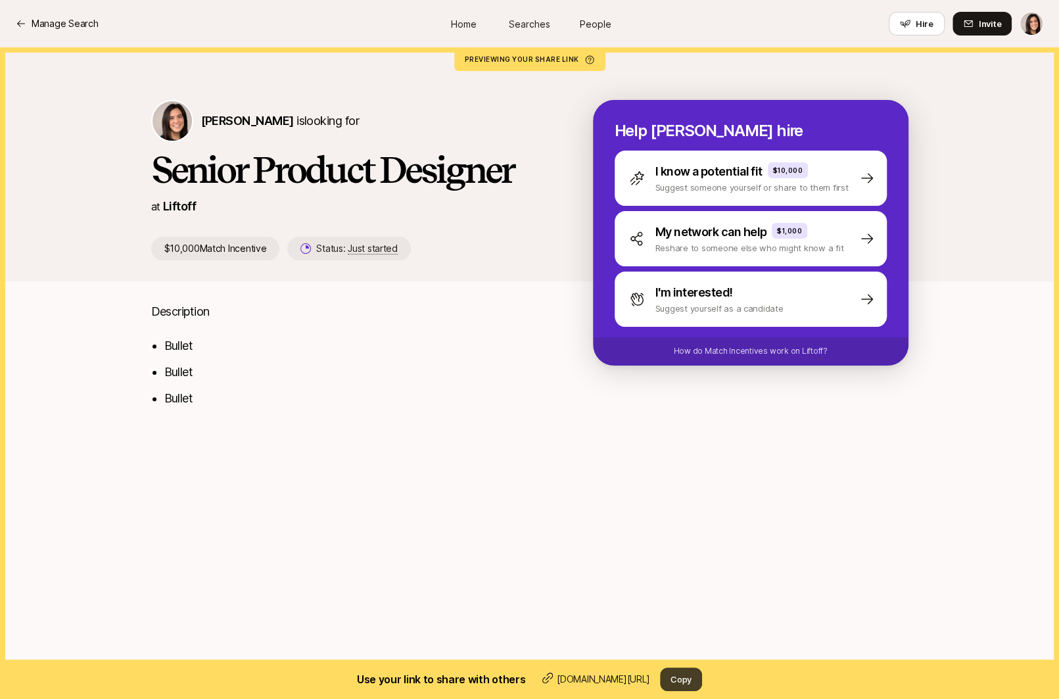
click at [679, 682] on button "Copy" at bounding box center [681, 679] width 42 height 24
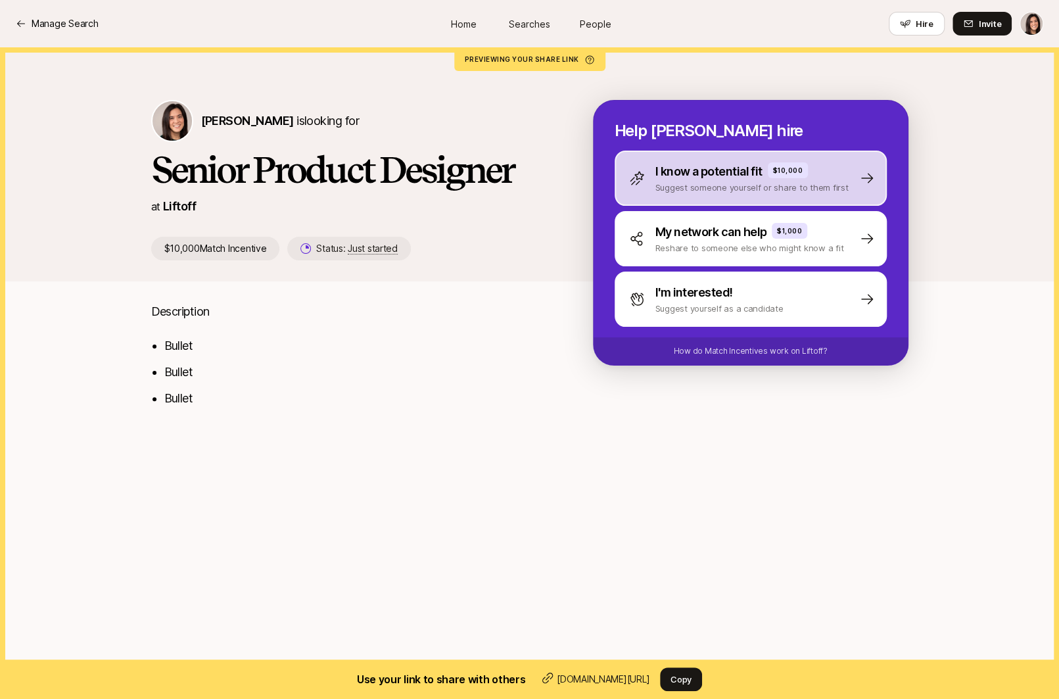
click at [644, 202] on div "I know a potential fit $10,000 Suggest someone yourself or share to them first" at bounding box center [751, 178] width 272 height 55
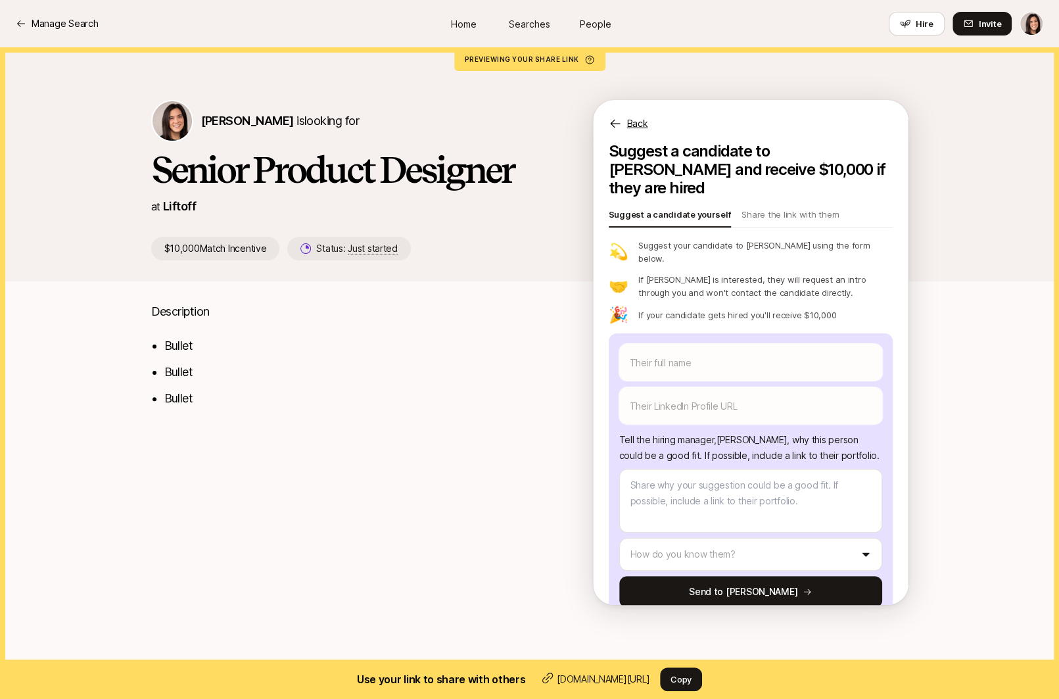
click at [631, 126] on p "Back" at bounding box center [637, 124] width 21 height 16
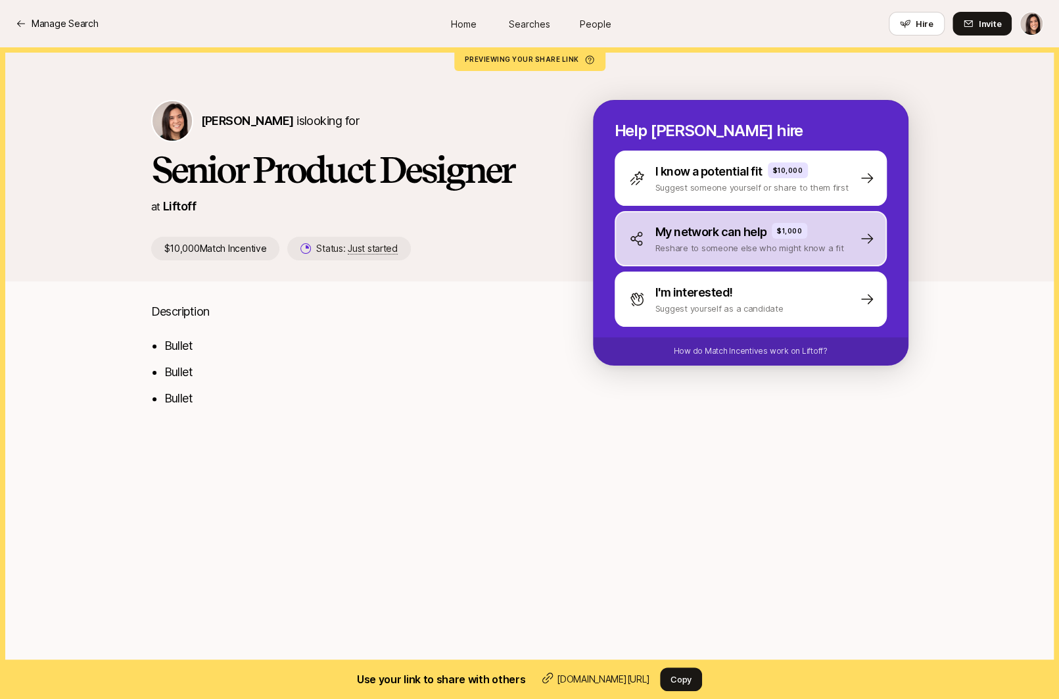
click at [645, 259] on div "My network can help $1,000 Reshare to someone else who might know a fit" at bounding box center [751, 238] width 272 height 55
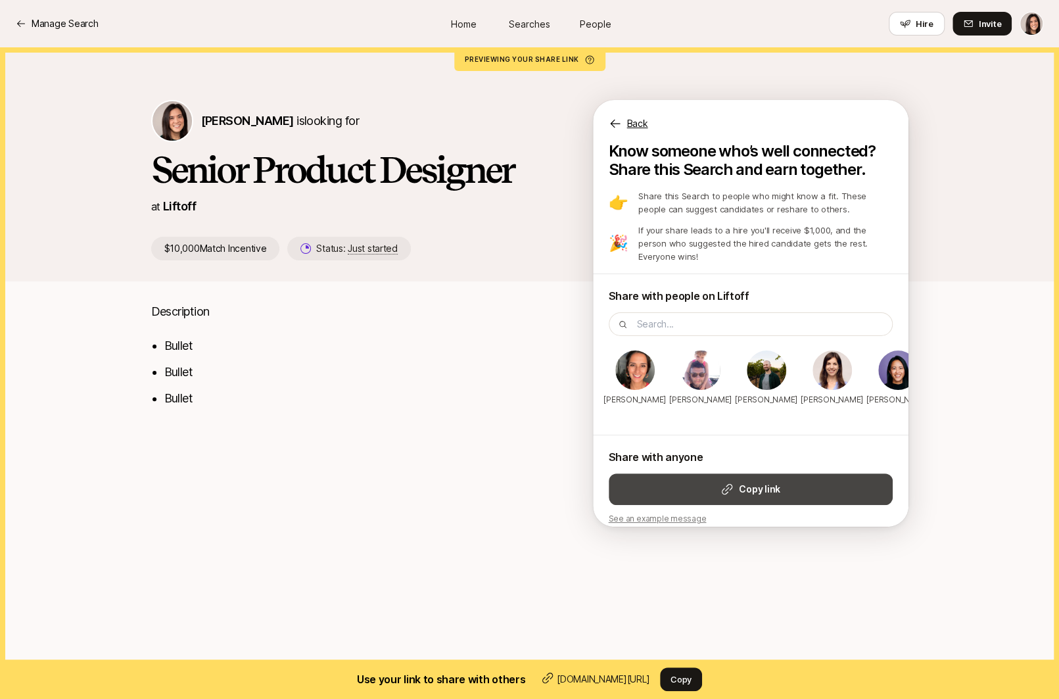
click at [675, 478] on button "Copy link" at bounding box center [751, 489] width 284 height 32
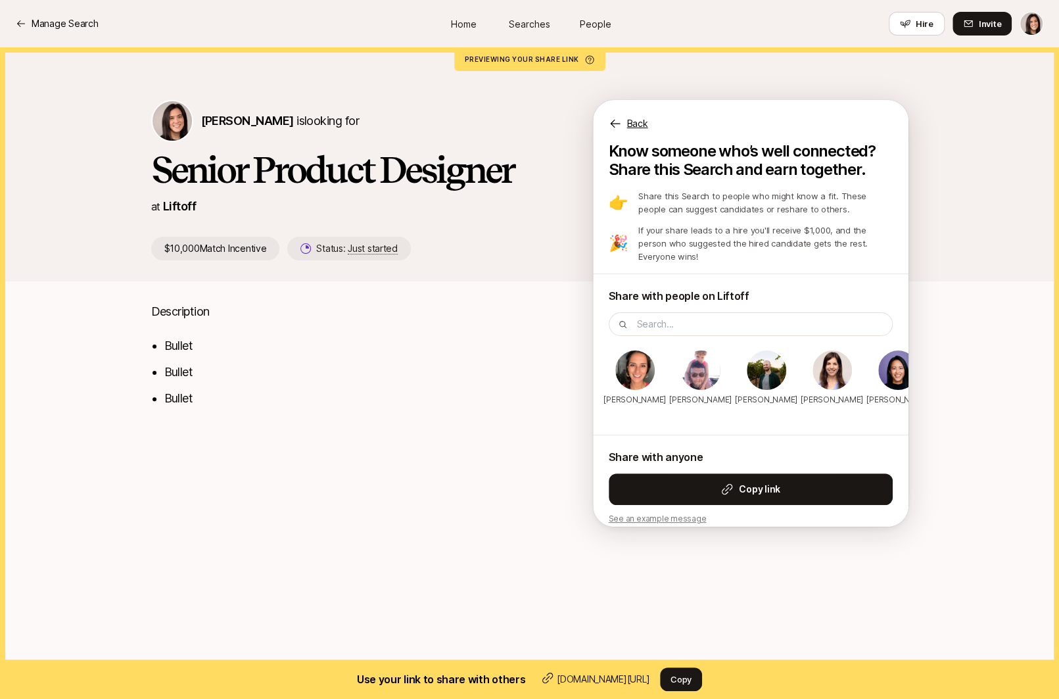
click at [639, 123] on p "Back" at bounding box center [637, 124] width 21 height 16
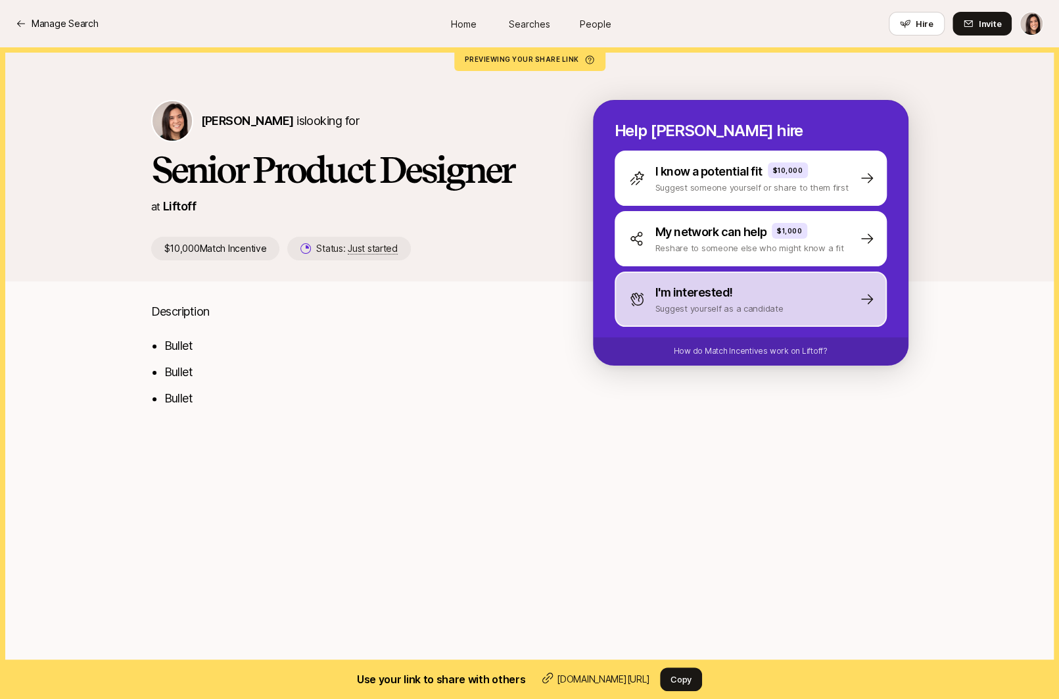
click at [658, 320] on div "I'm interested! Suggest yourself as a candidate" at bounding box center [751, 299] width 272 height 55
type textarea "x"
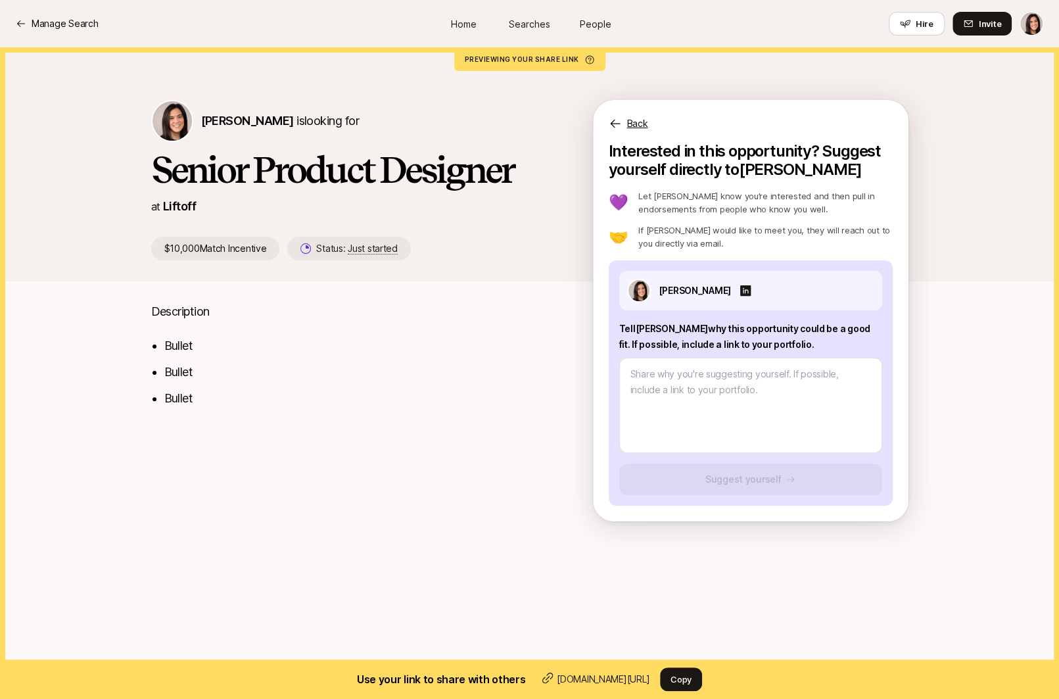
click at [630, 130] on p "Back" at bounding box center [637, 124] width 21 height 16
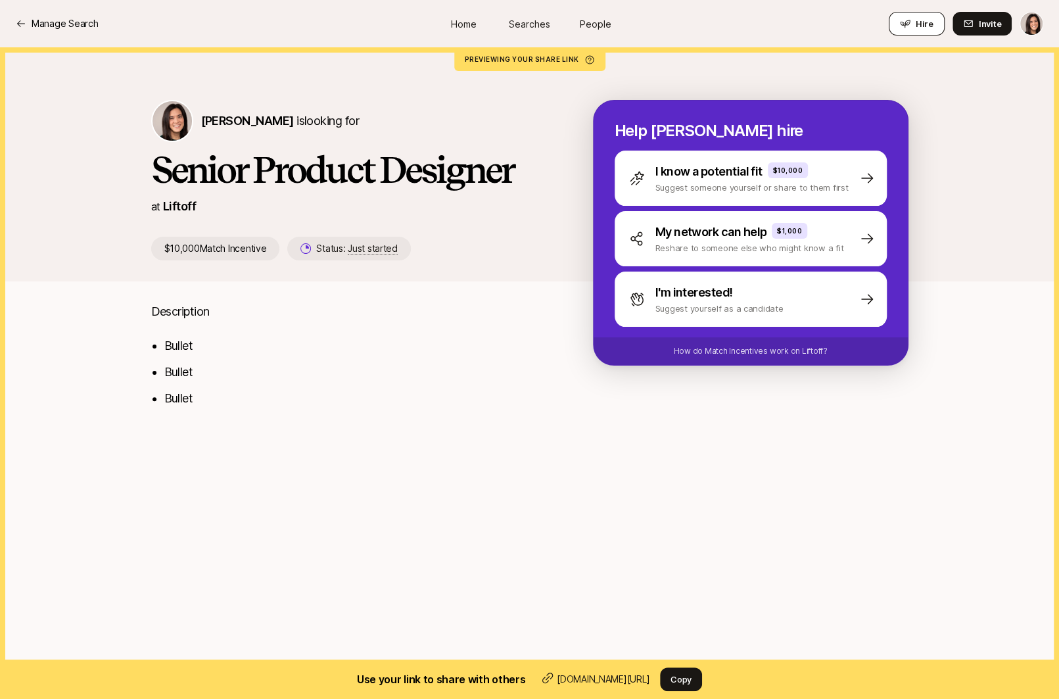
click at [916, 26] on button "Hire" at bounding box center [917, 24] width 56 height 24
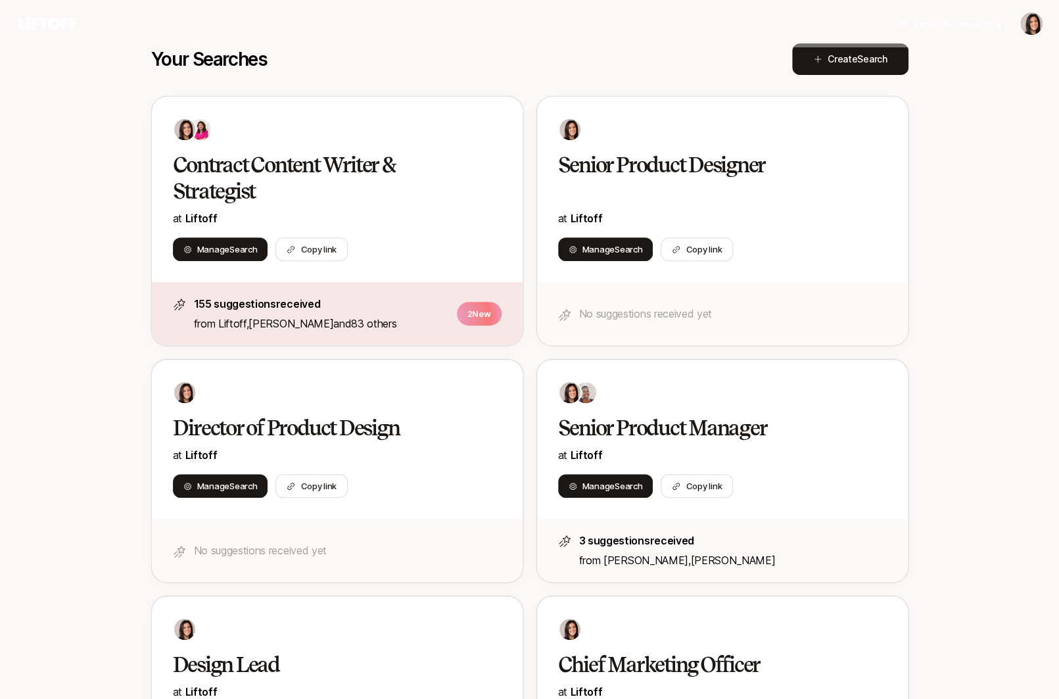
scroll to position [216, 0]
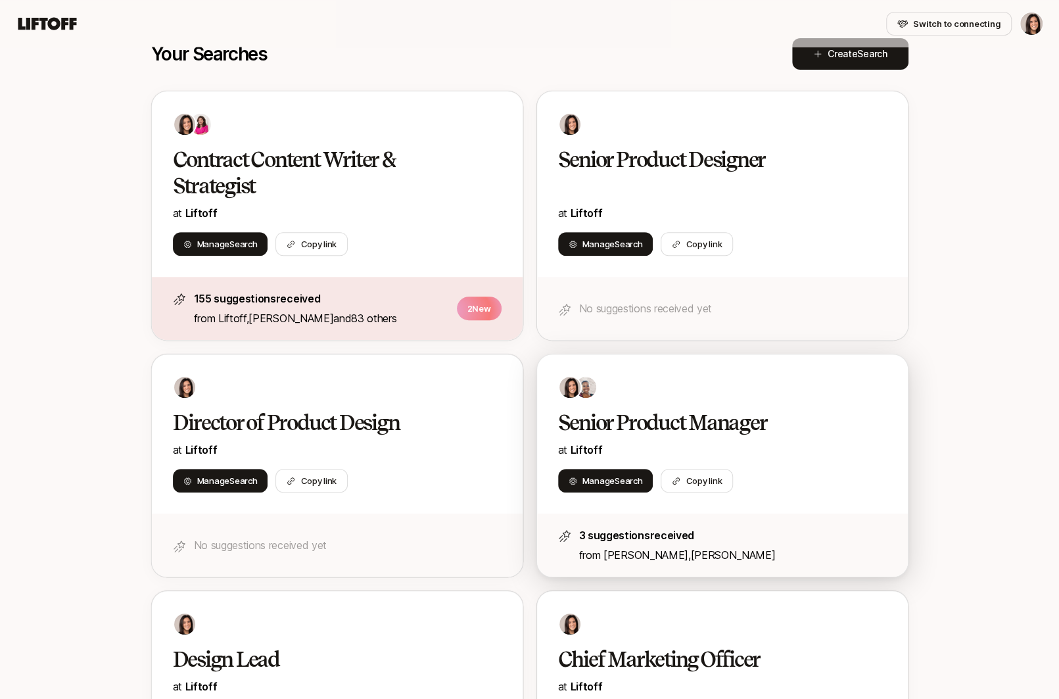
click at [628, 385] on div at bounding box center [722, 387] width 329 height 24
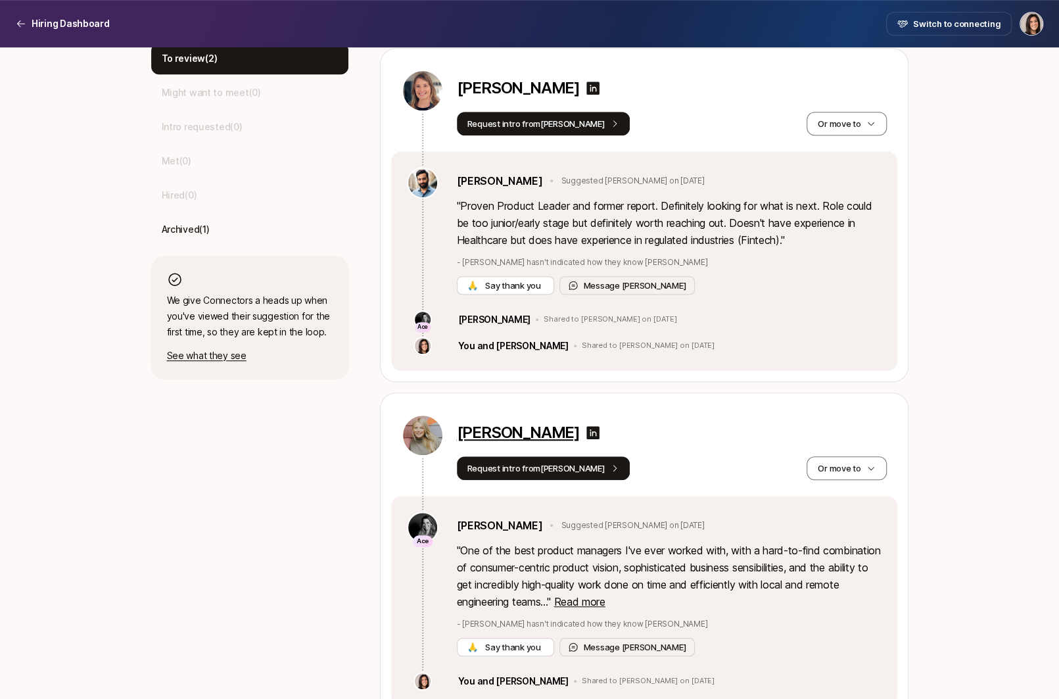
scroll to position [443, 0]
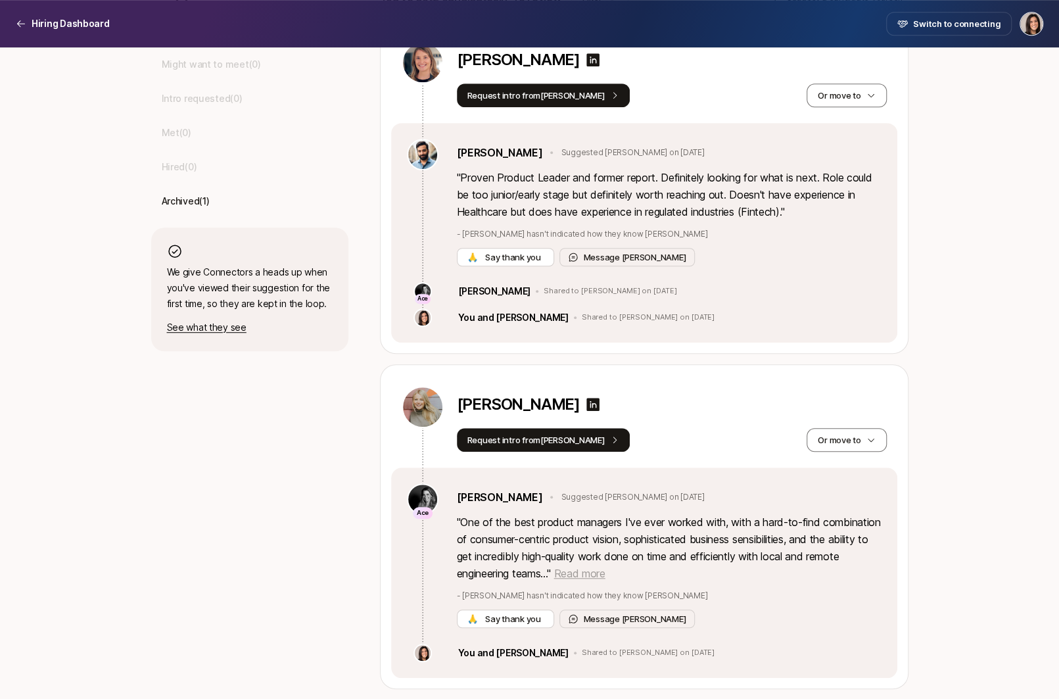
click at [605, 576] on span "Read more" at bounding box center [579, 573] width 51 height 13
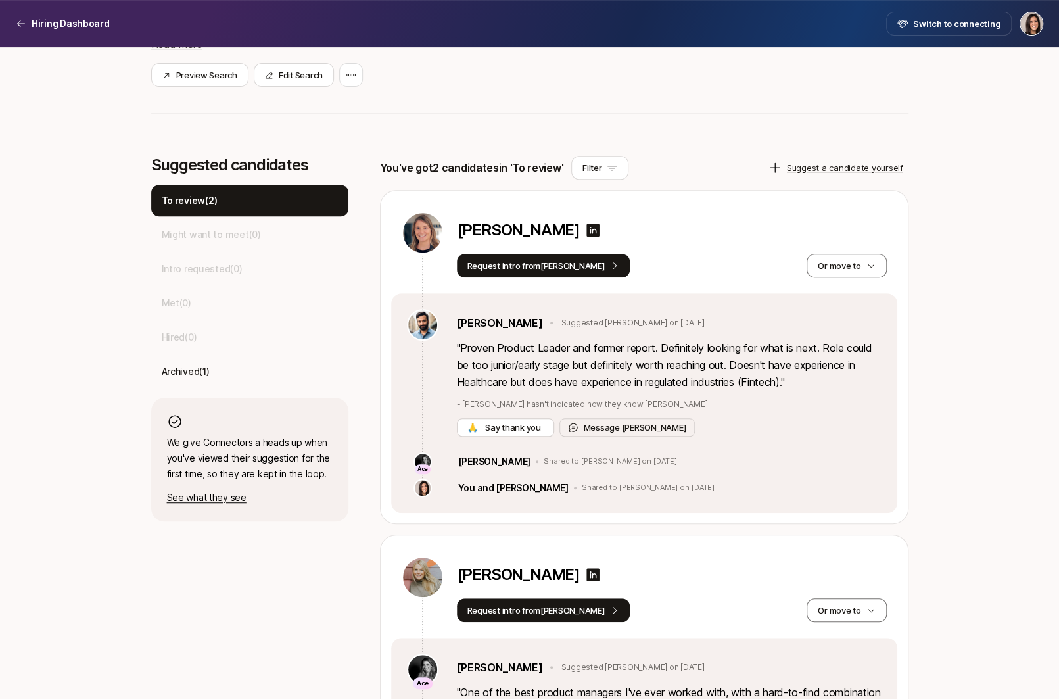
scroll to position [235, 0]
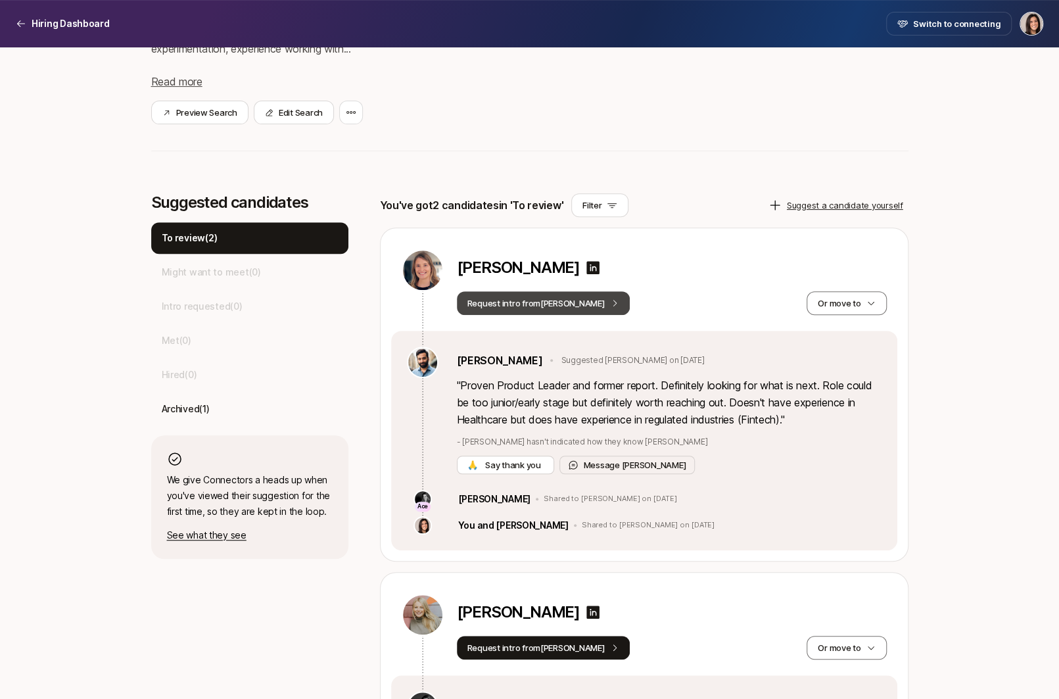
click at [556, 310] on button "Request intro from Frank" at bounding box center [544, 303] width 174 height 24
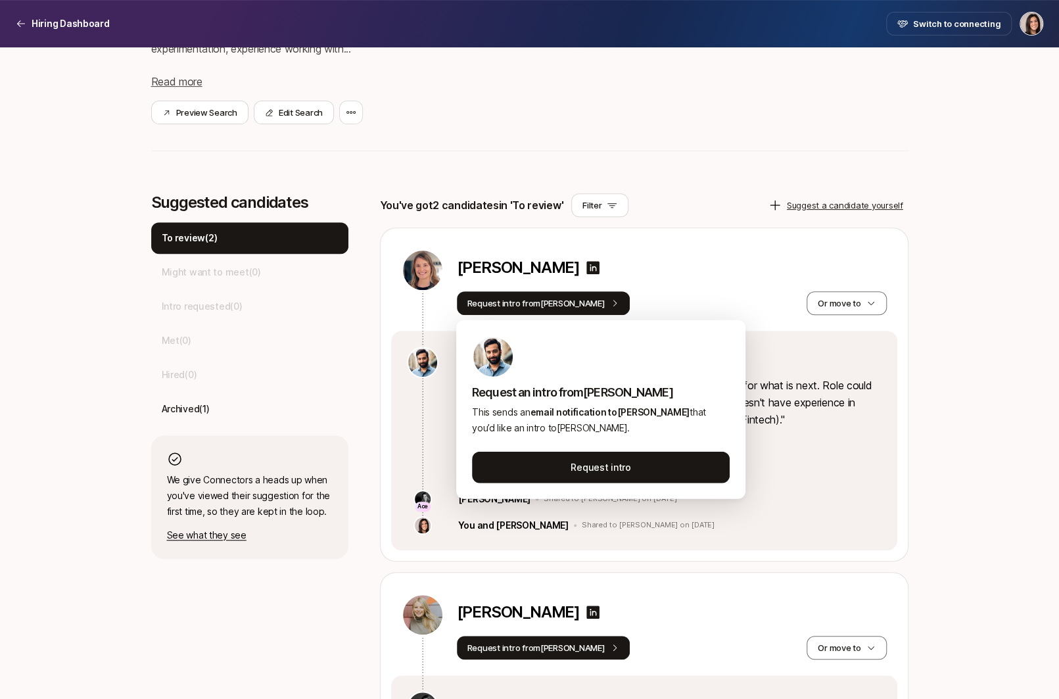
click at [735, 277] on div "Megan Hughes" at bounding box center [672, 270] width 430 height 24
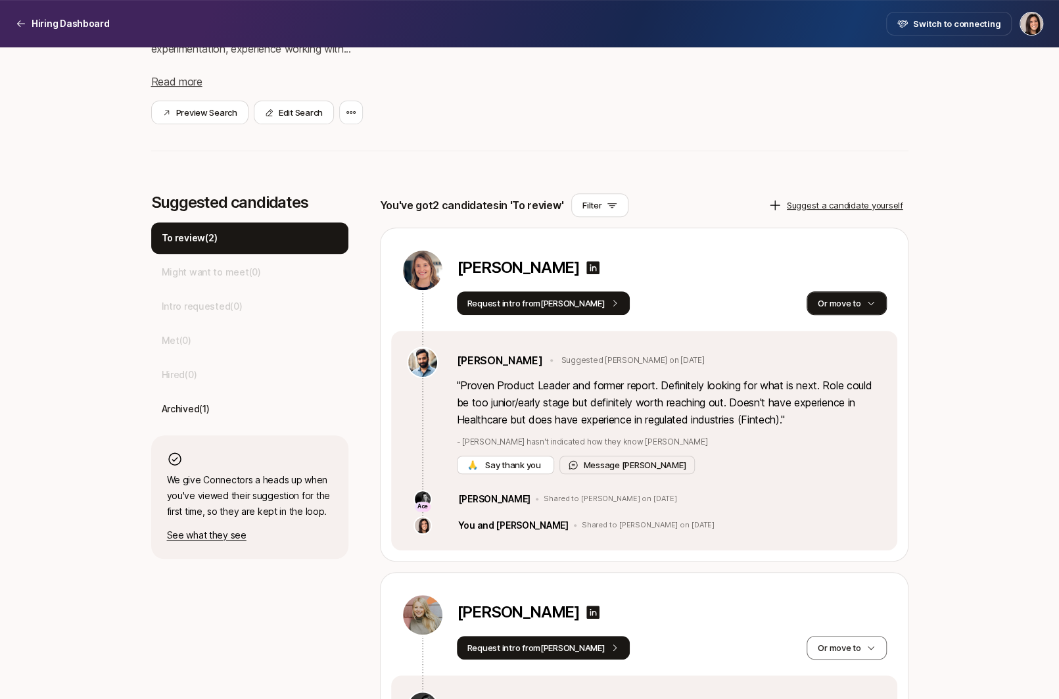
click at [838, 302] on button "Or move to" at bounding box center [847, 303] width 80 height 24
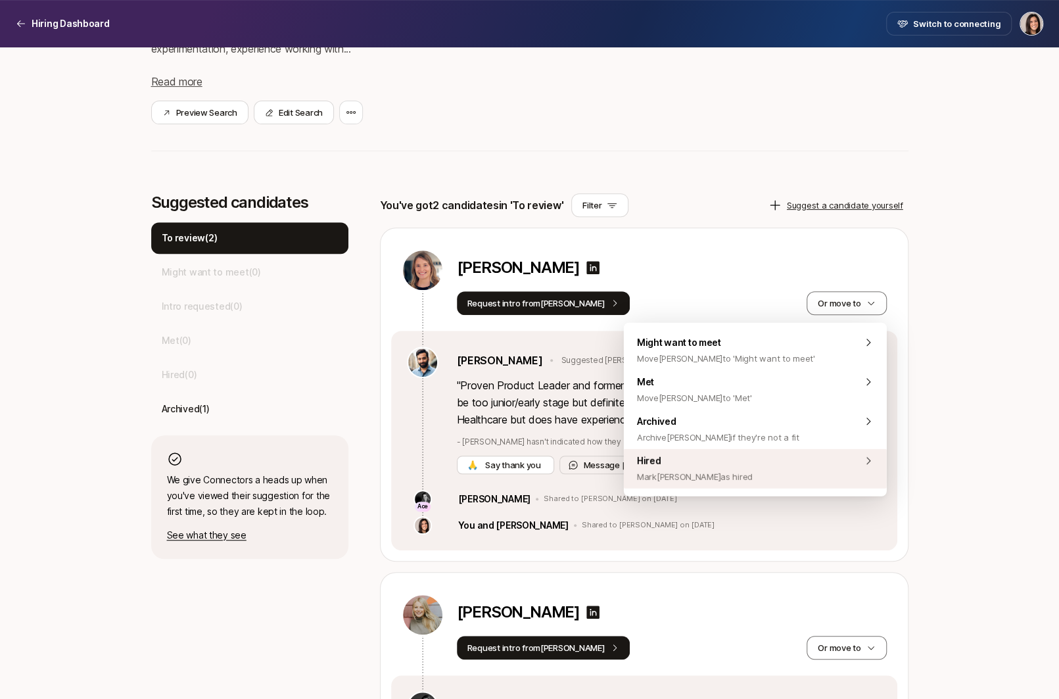
click at [790, 478] on div "Hired Mark Megan as hired" at bounding box center [755, 468] width 263 height 39
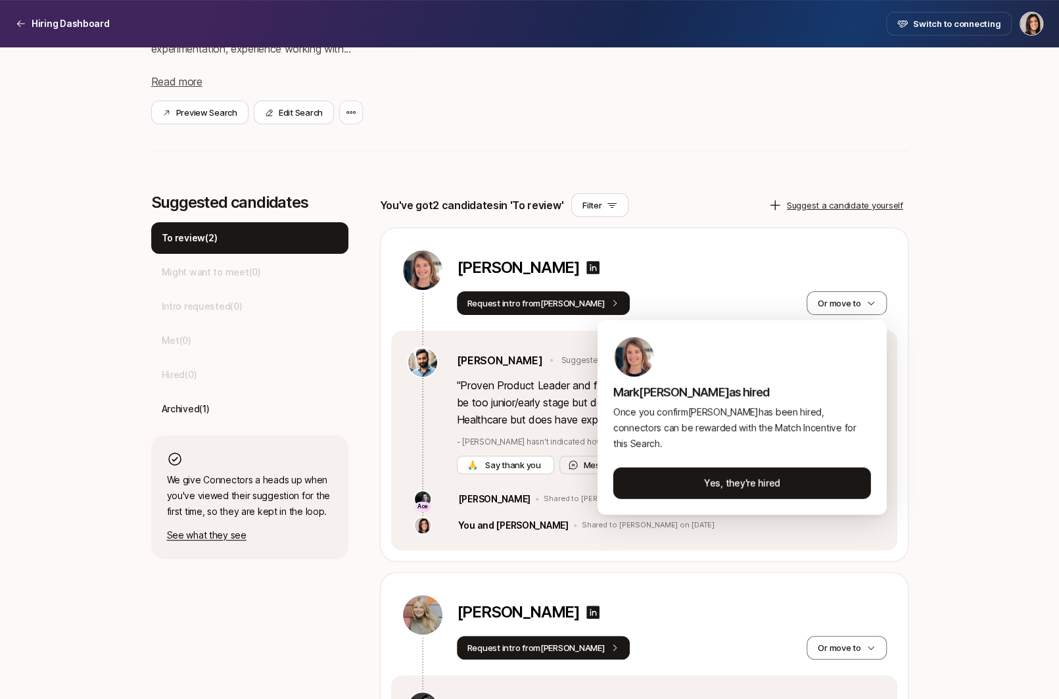
click at [760, 280] on html "Hiring Dashboard Hiring Dashboard Switch to connecting Senior Product Manager a…" at bounding box center [529, 114] width 1059 height 699
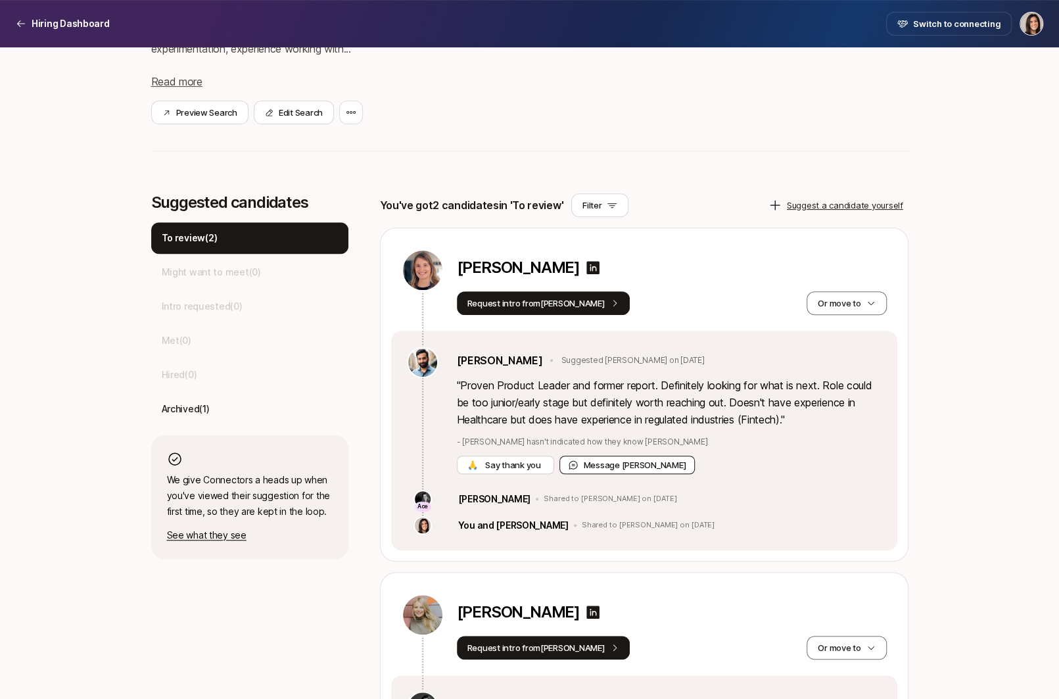
click at [631, 466] on button "Message Frank" at bounding box center [628, 465] width 136 height 18
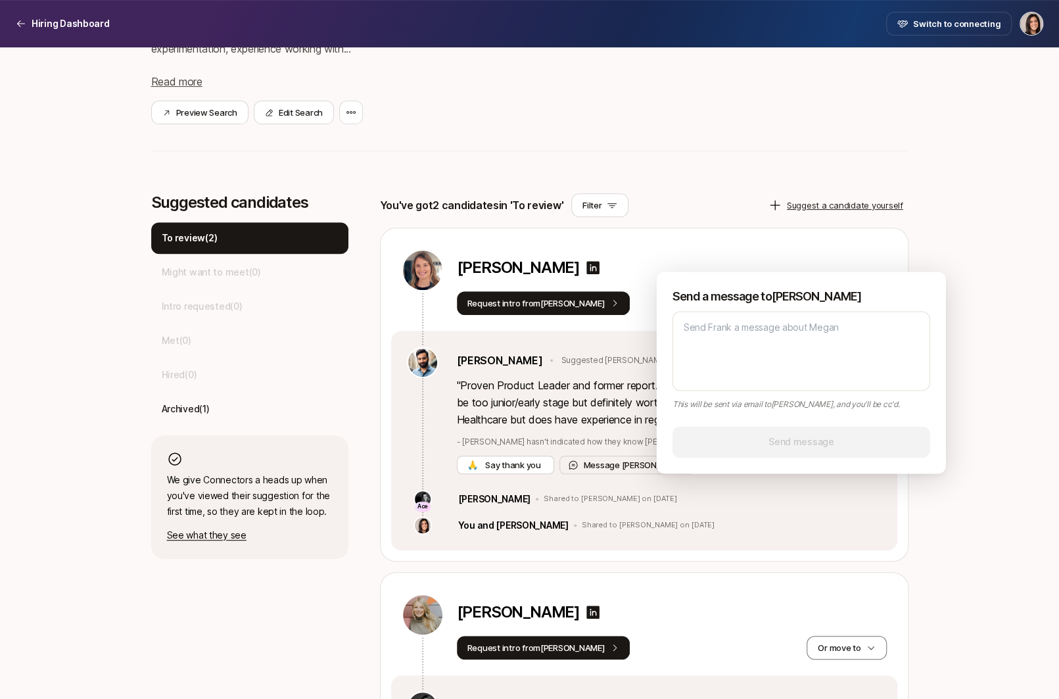
click at [792, 252] on div "Megan Hughes" at bounding box center [672, 270] width 430 height 42
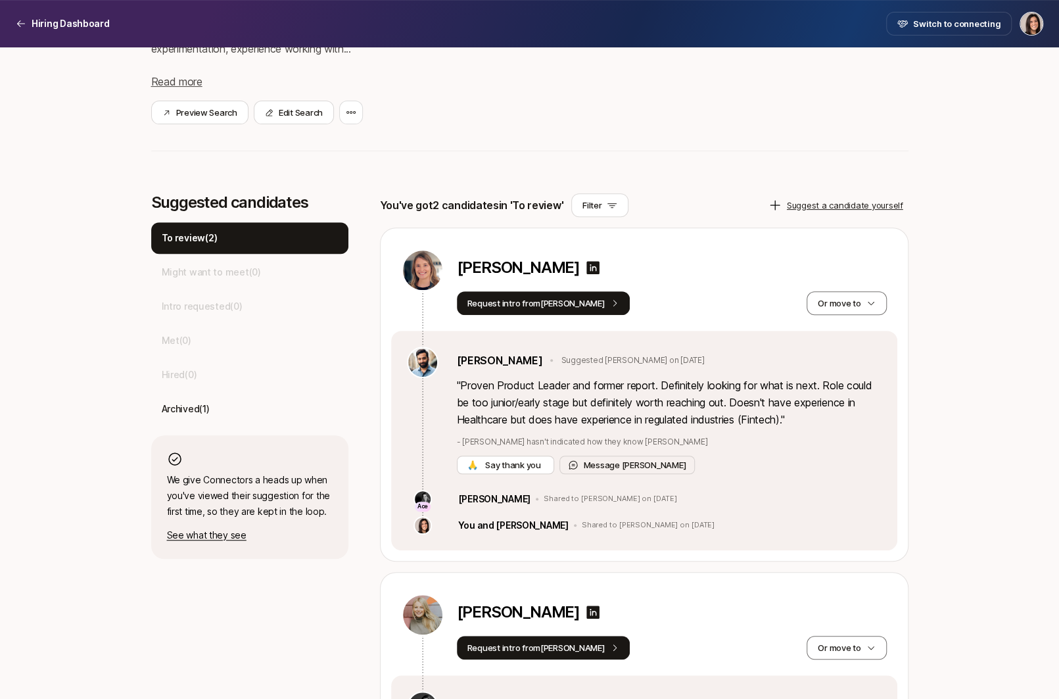
click at [838, 316] on div "Megan Hughes Request intro from Frank Or move to" at bounding box center [644, 279] width 506 height 103
click at [839, 306] on button "Or move to" at bounding box center [847, 303] width 80 height 24
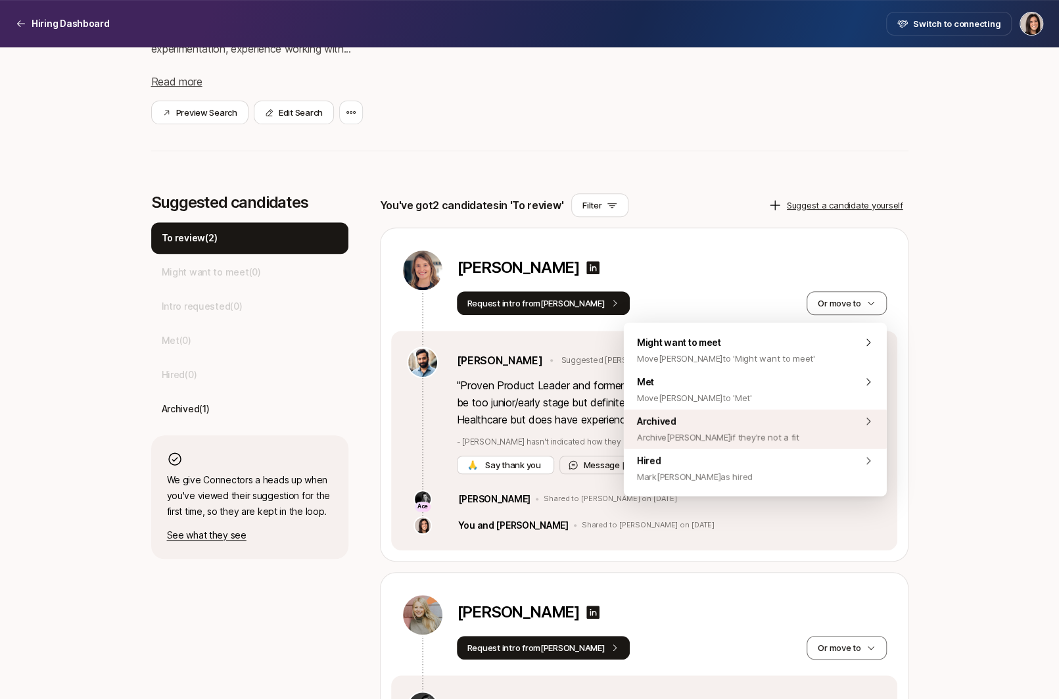
click at [750, 441] on span "Archive Megan if they're not a fit" at bounding box center [718, 437] width 162 height 16
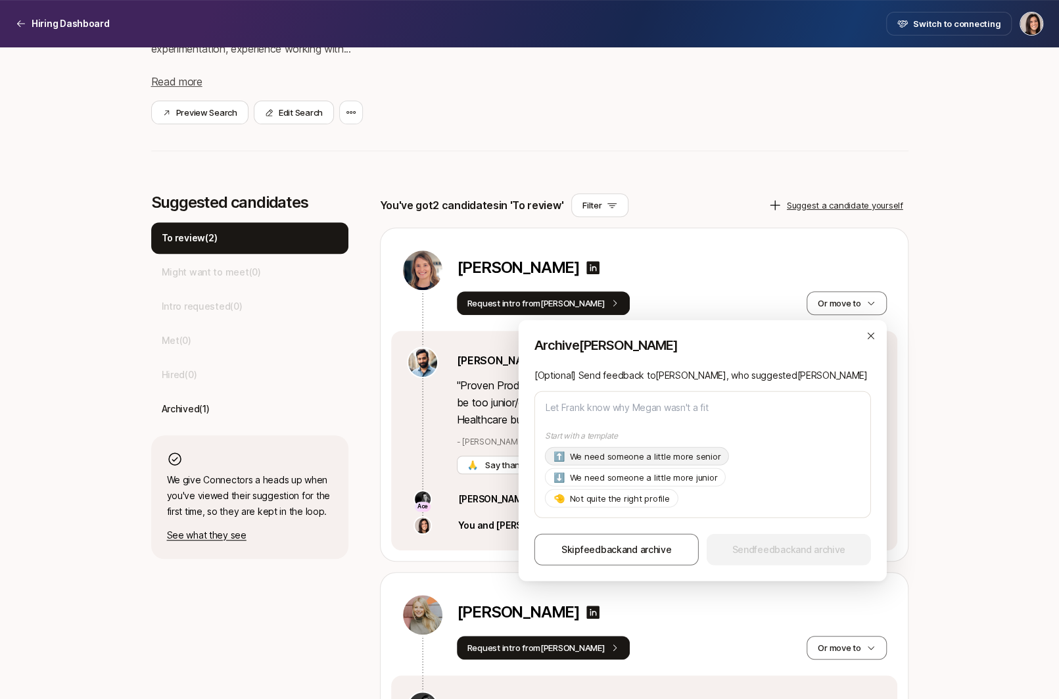
click at [685, 462] on p "We need someone a little more senior" at bounding box center [644, 456] width 151 height 13
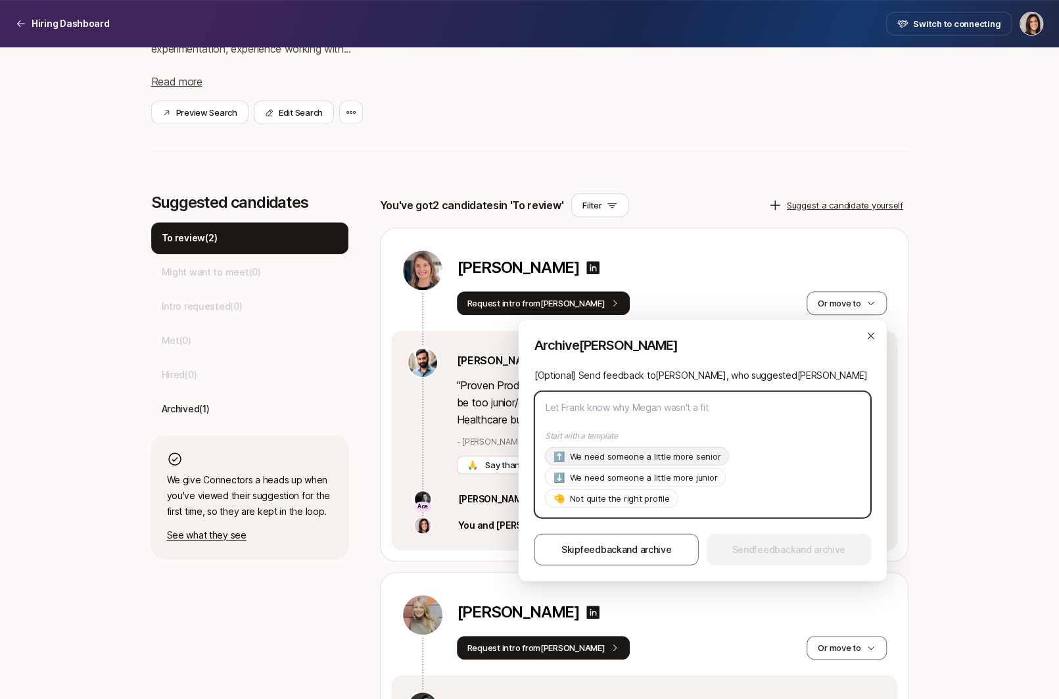
type textarea "x"
type textarea "Hi Frank, Thanks so much for suggesting Megan! As of now we're looking for a pr…"
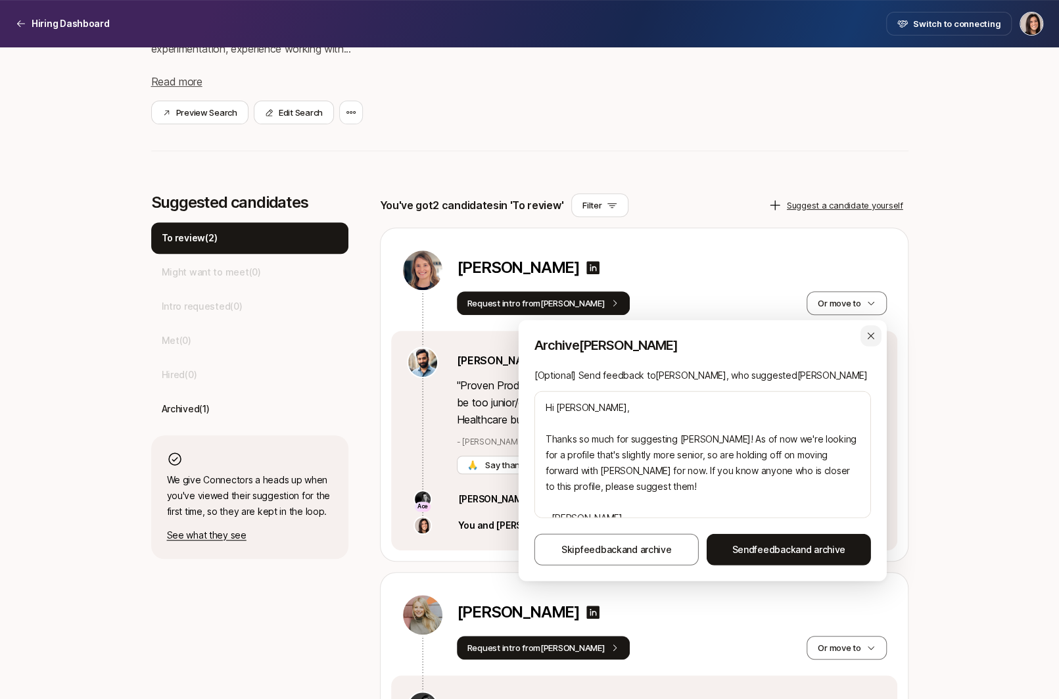
click at [871, 340] on icon "button" at bounding box center [871, 336] width 11 height 11
type textarea "x"
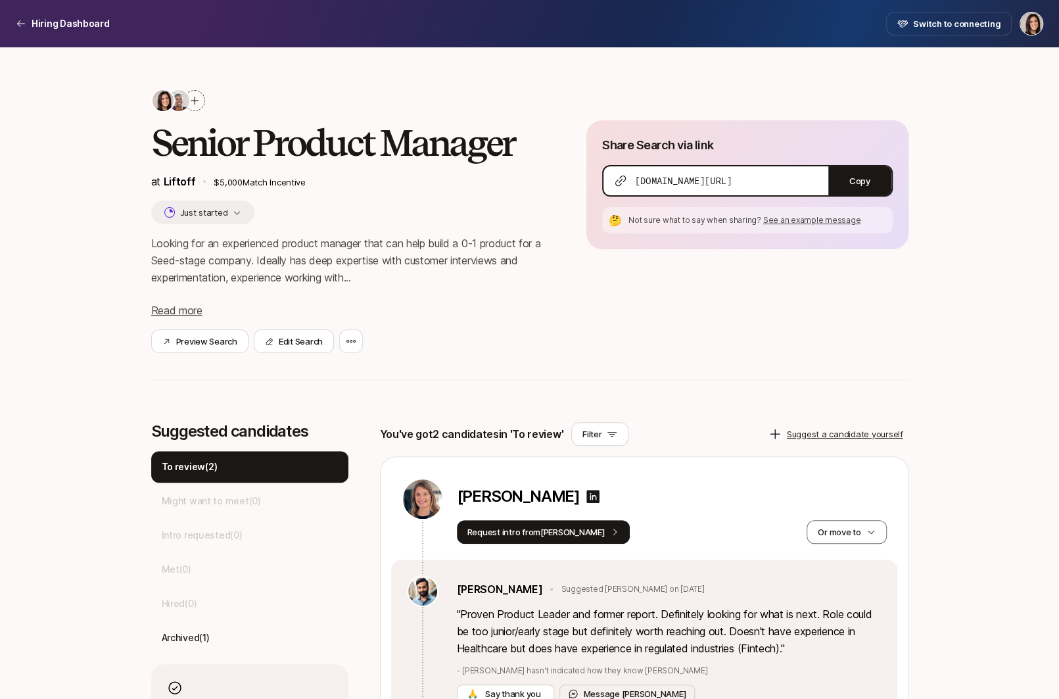
scroll to position [0, 0]
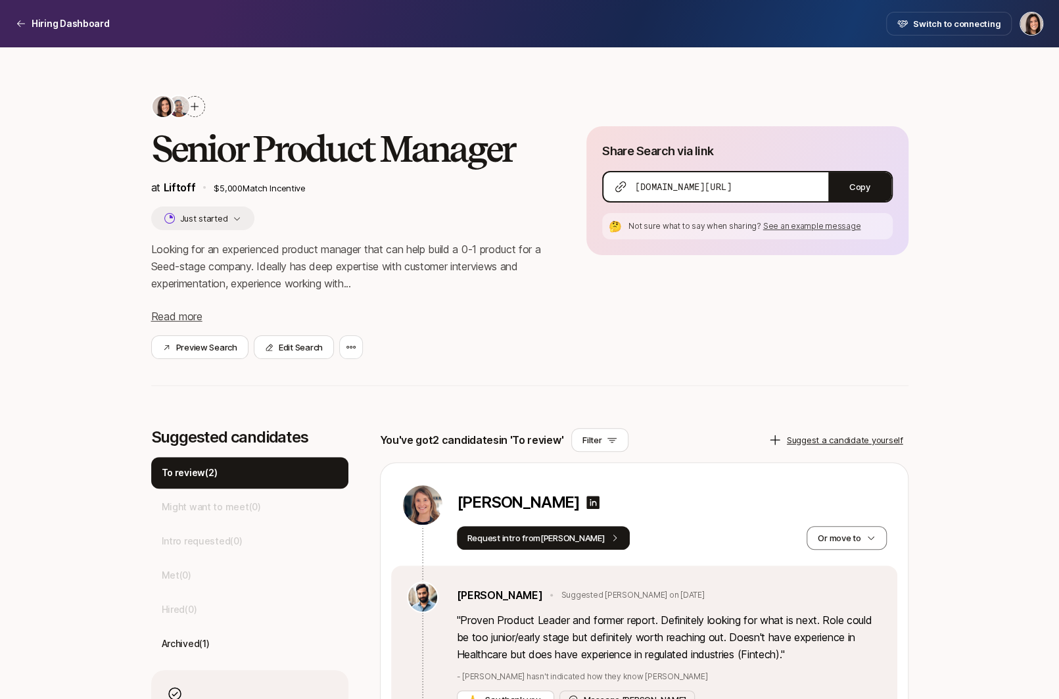
click at [194, 107] on icon at bounding box center [195, 107] width 8 height 8
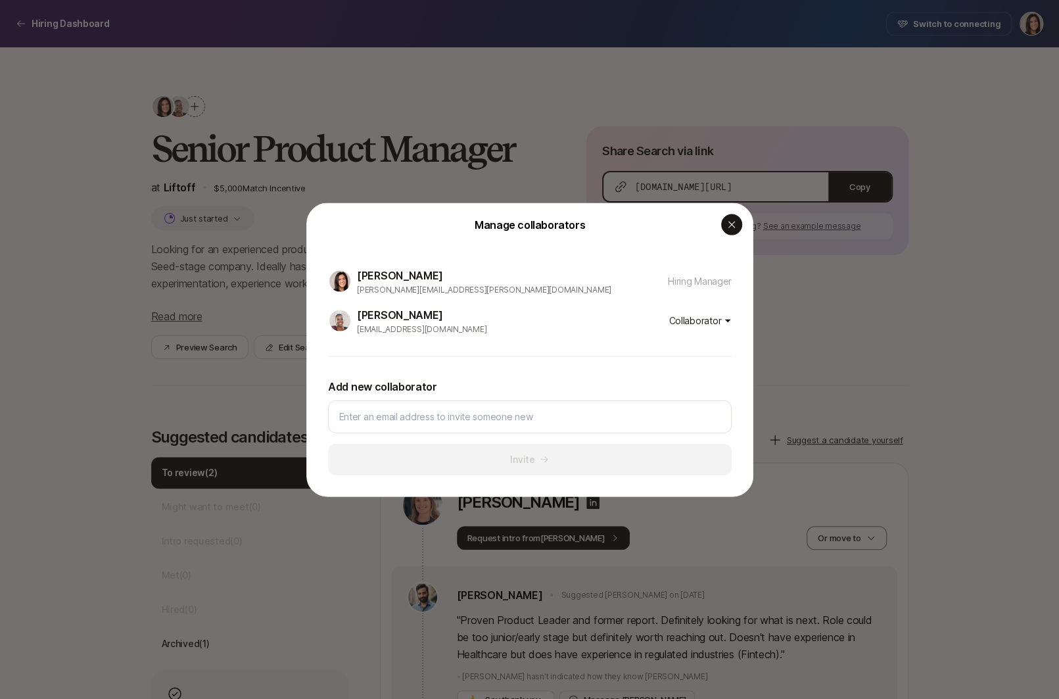
click at [736, 229] on icon "button" at bounding box center [732, 224] width 11 height 11
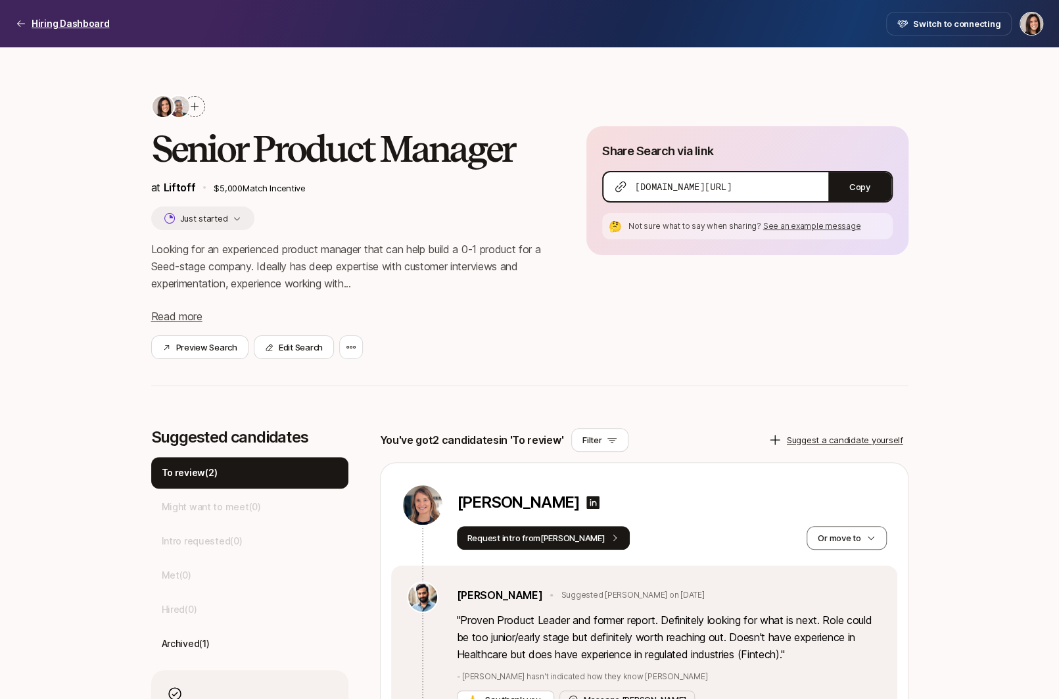
click at [63, 26] on p "Hiring Dashboard" at bounding box center [71, 24] width 78 height 16
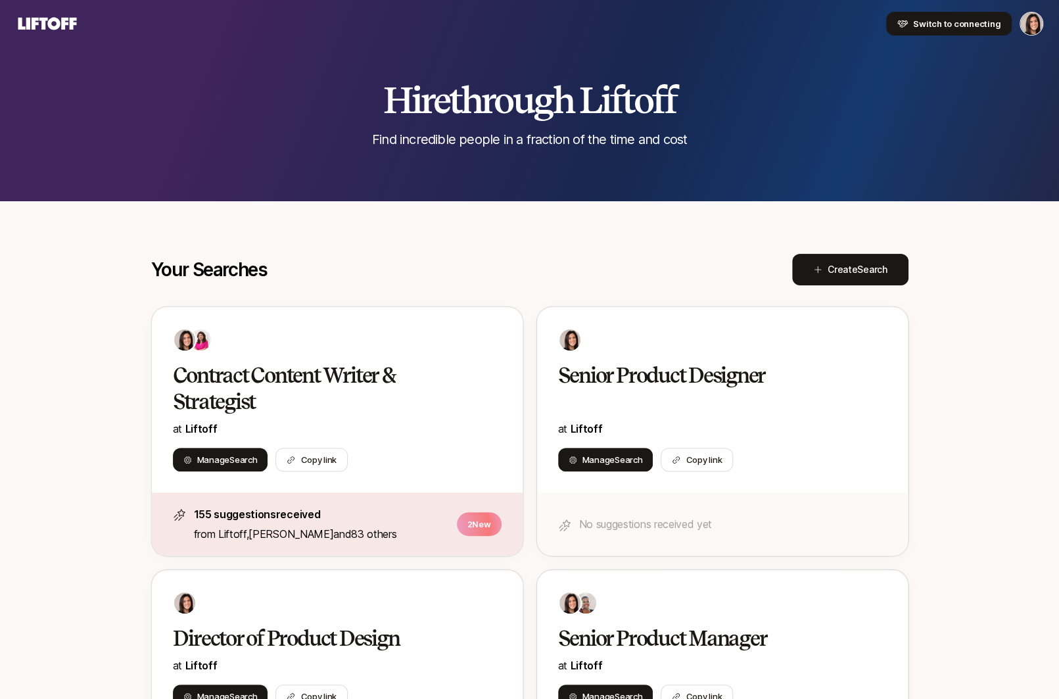
click at [900, 17] on button "Switch to connecting" at bounding box center [949, 24] width 126 height 24
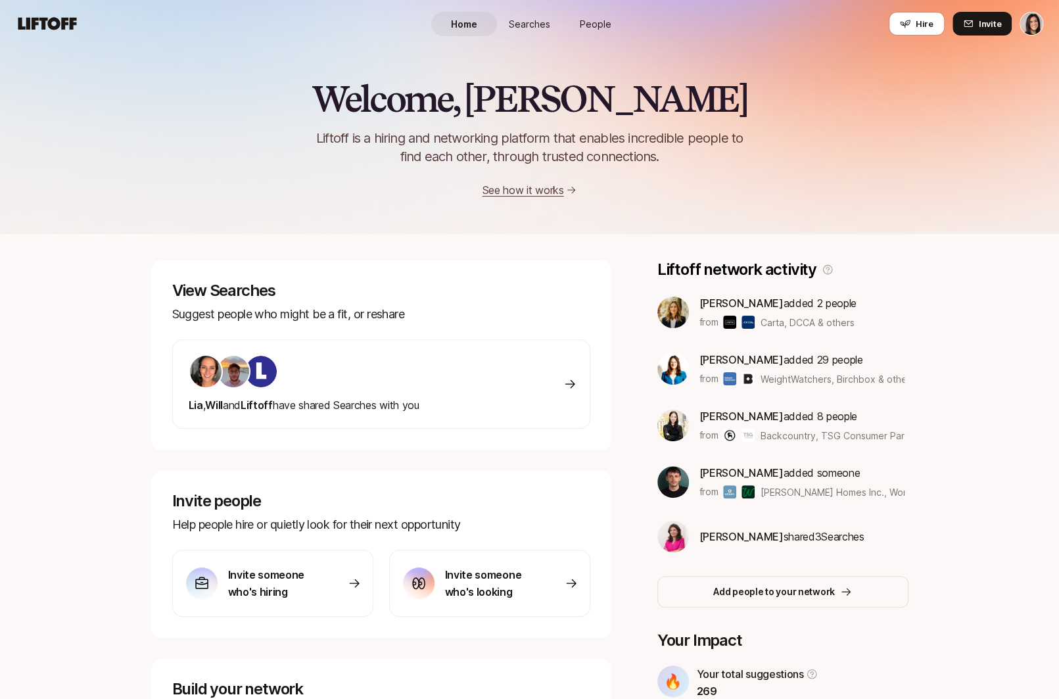
click at [538, 20] on span "Searches" at bounding box center [529, 24] width 41 height 14
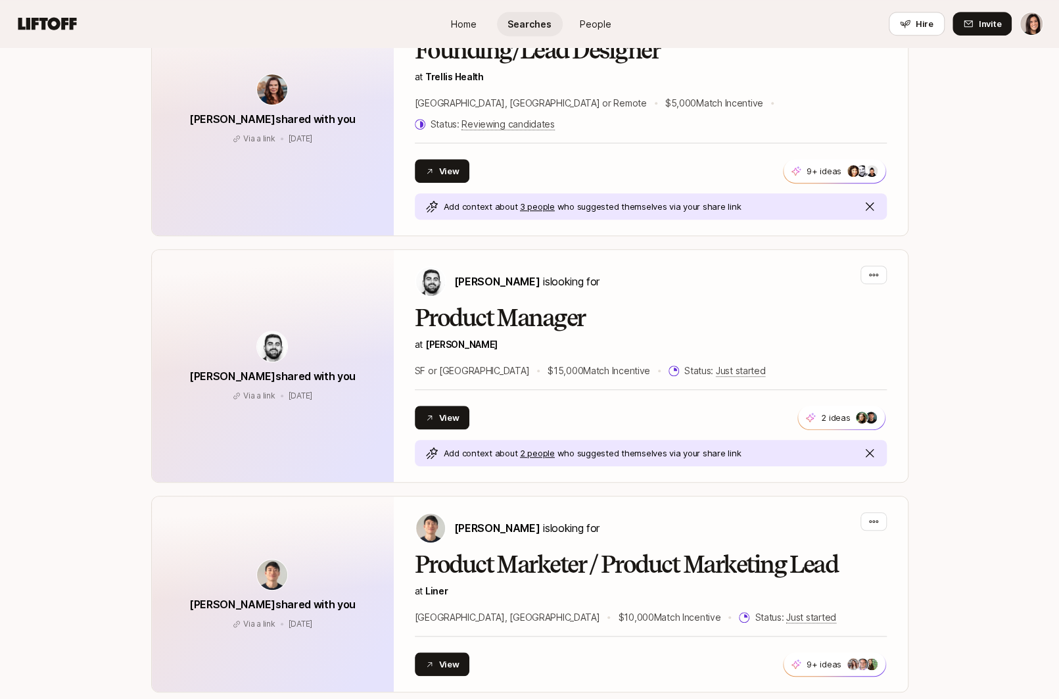
scroll to position [320, 0]
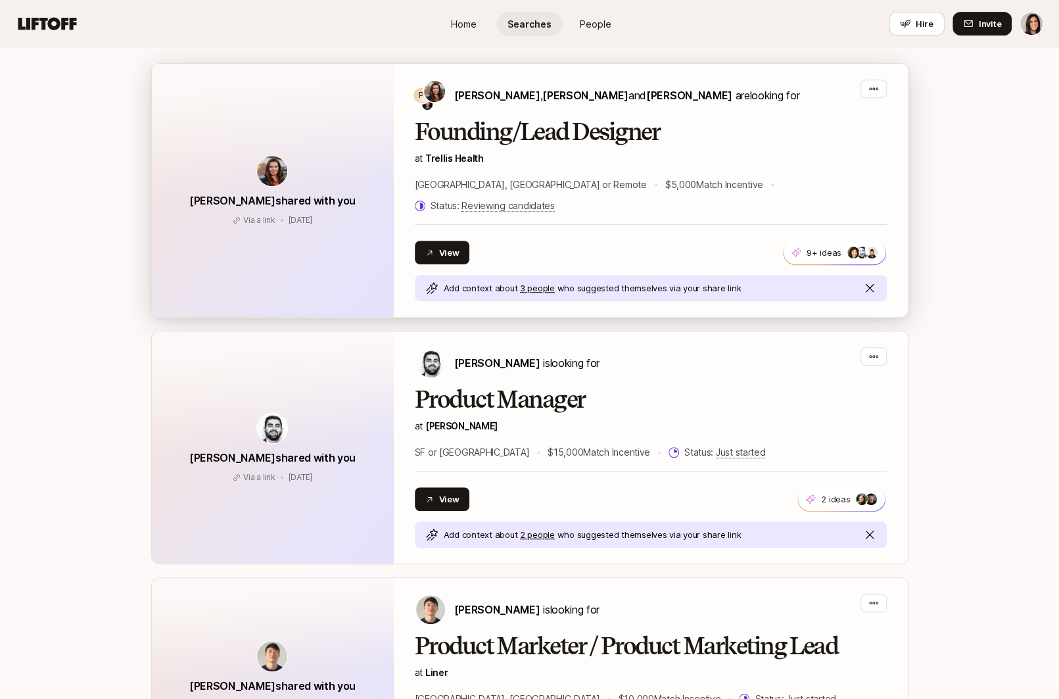
click at [548, 166] on div "Founding/Lead Designer at Trellis Health San Francisco, Seattle or Remote $5,00…" at bounding box center [651, 166] width 472 height 95
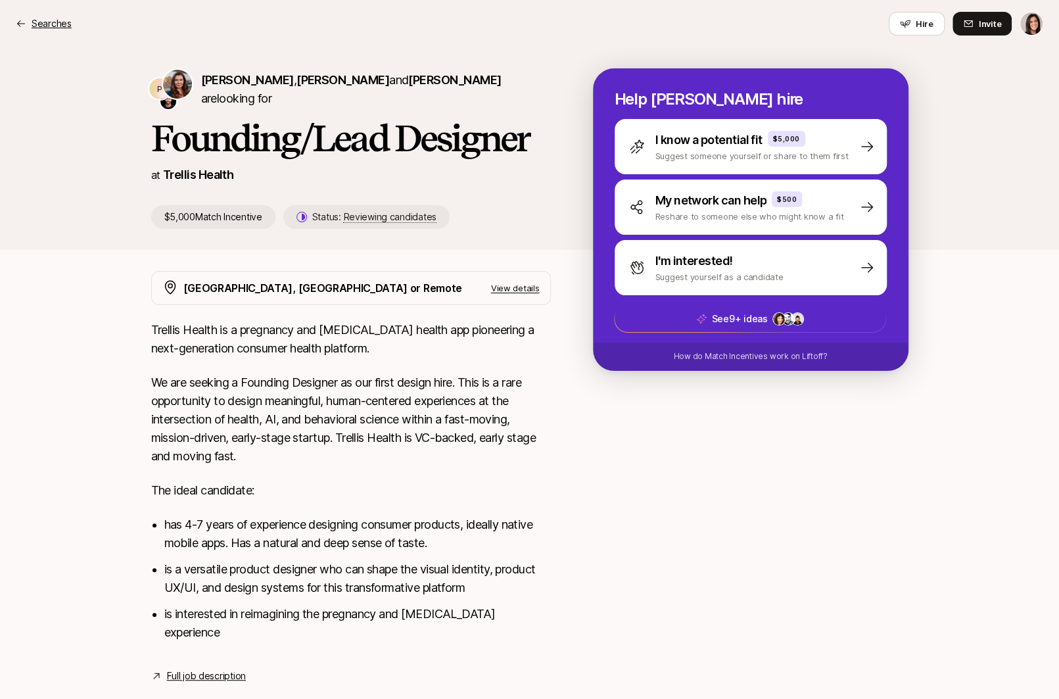
click at [52, 26] on p "Searches" at bounding box center [52, 24] width 40 height 16
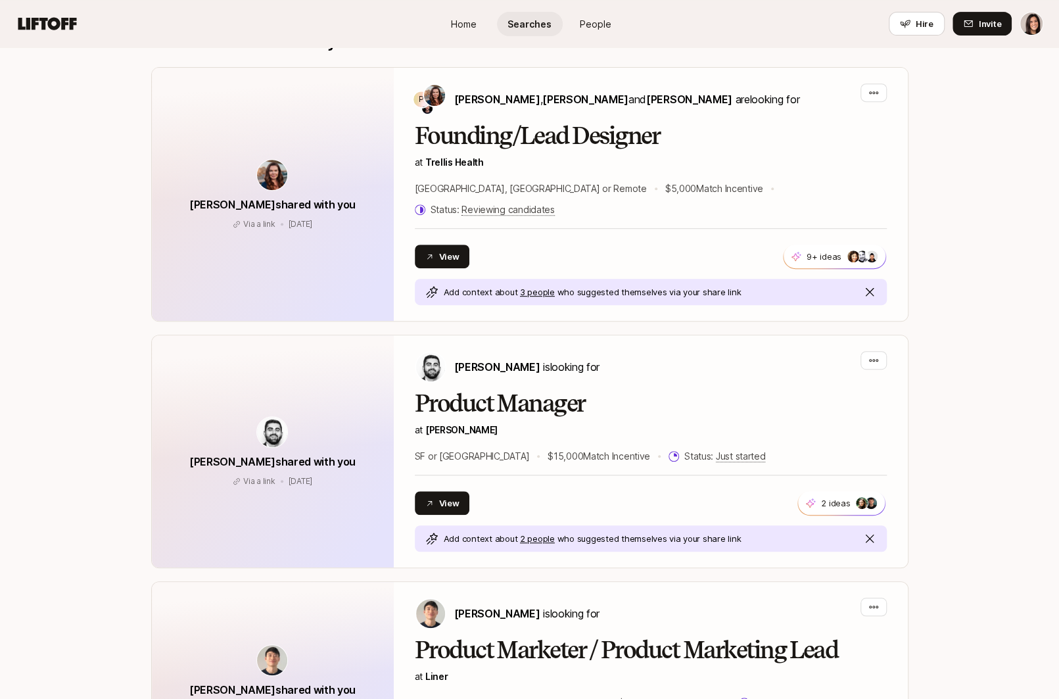
scroll to position [316, 0]
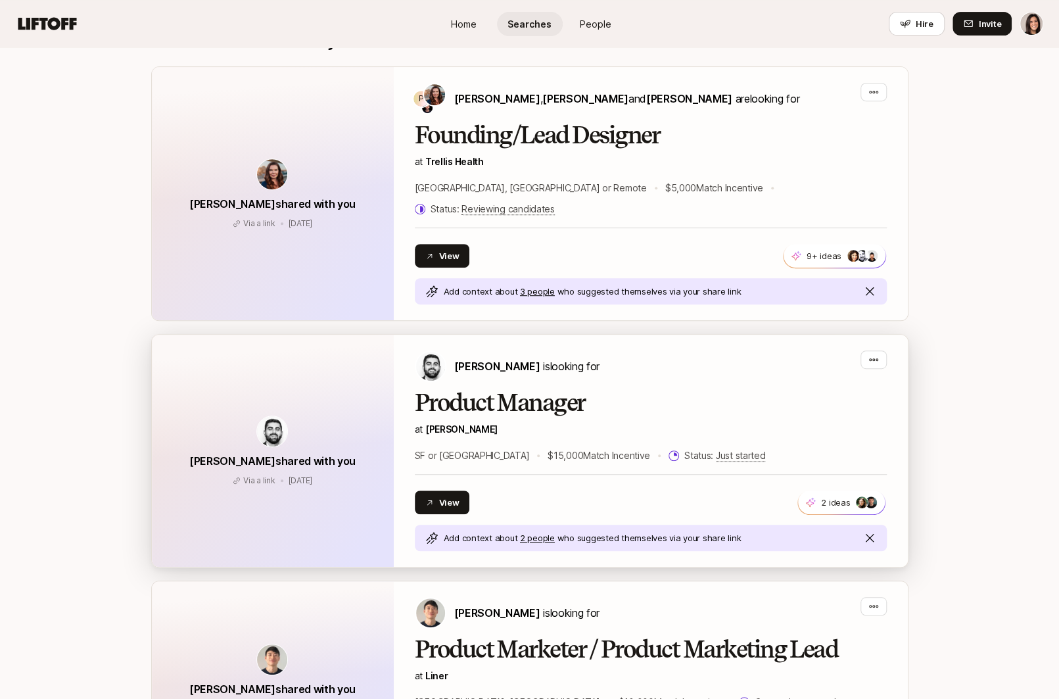
click at [375, 363] on div "Hessam Mostajabi shared with you Via a link Jun 5 Via a link Jun 5" at bounding box center [273, 451] width 242 height 232
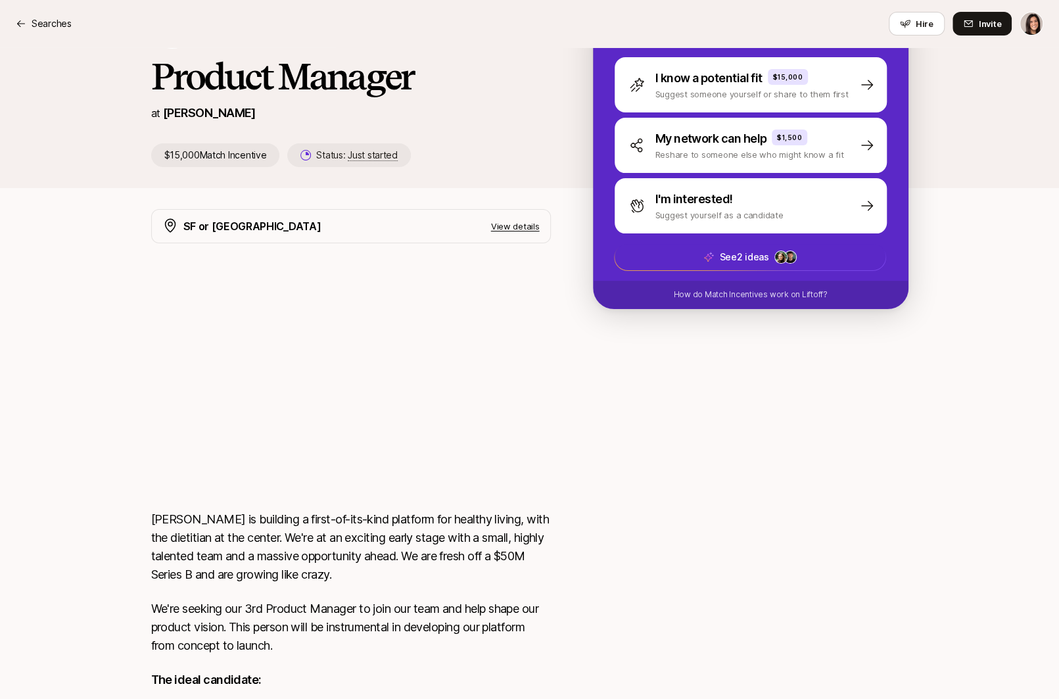
scroll to position [63, 0]
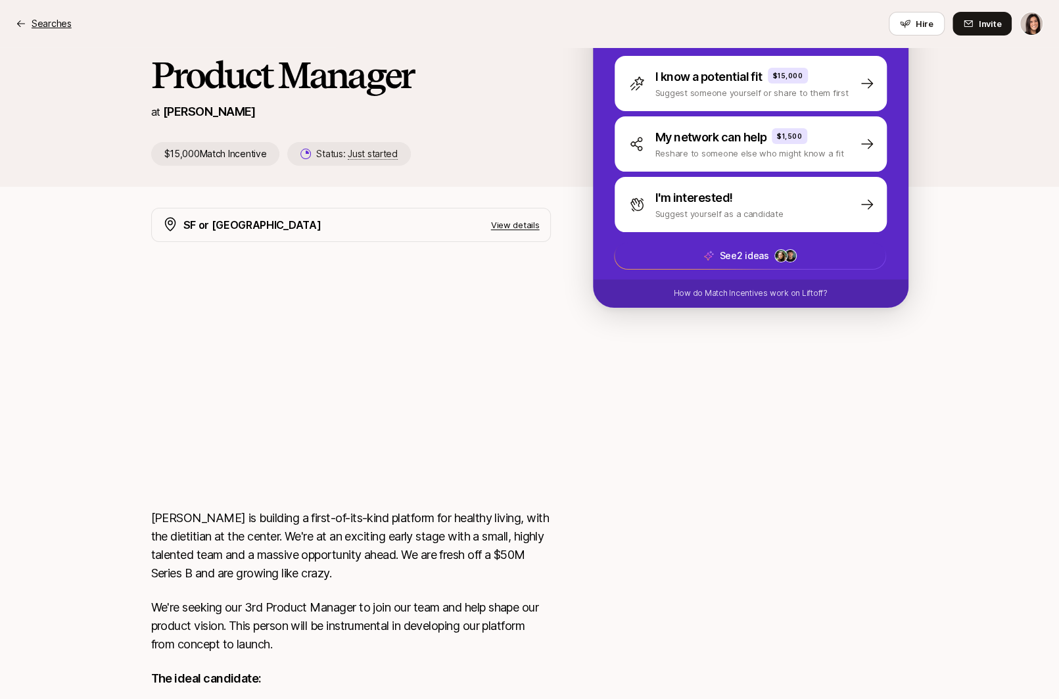
click at [62, 28] on p "Searches" at bounding box center [52, 24] width 40 height 16
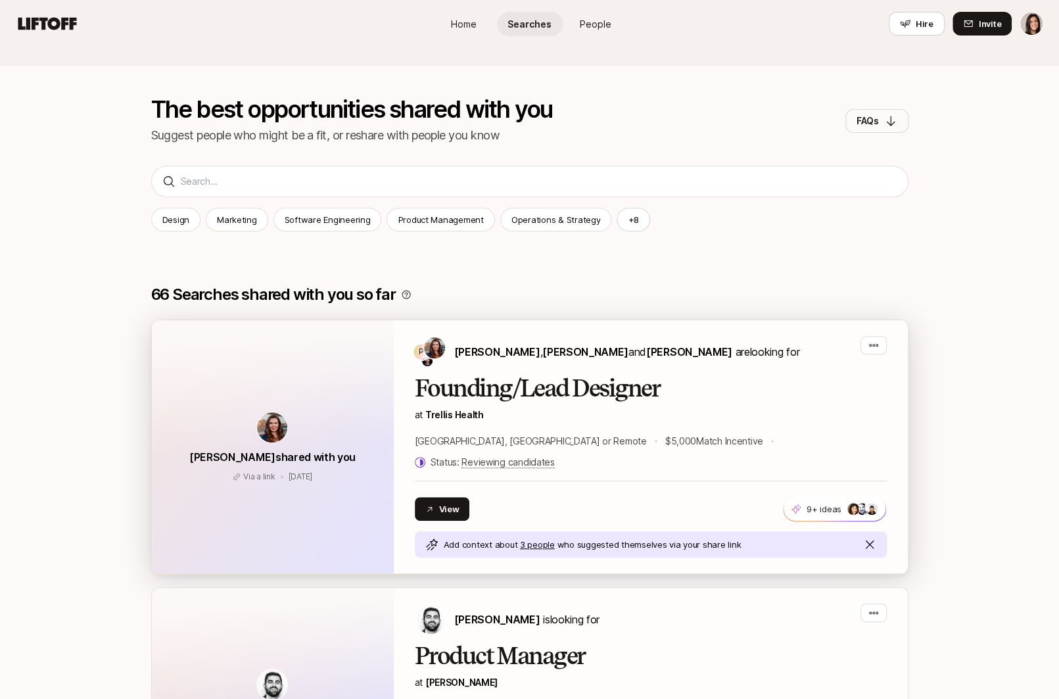
scroll to position [316, 0]
